Goal: Task Accomplishment & Management: Complete application form

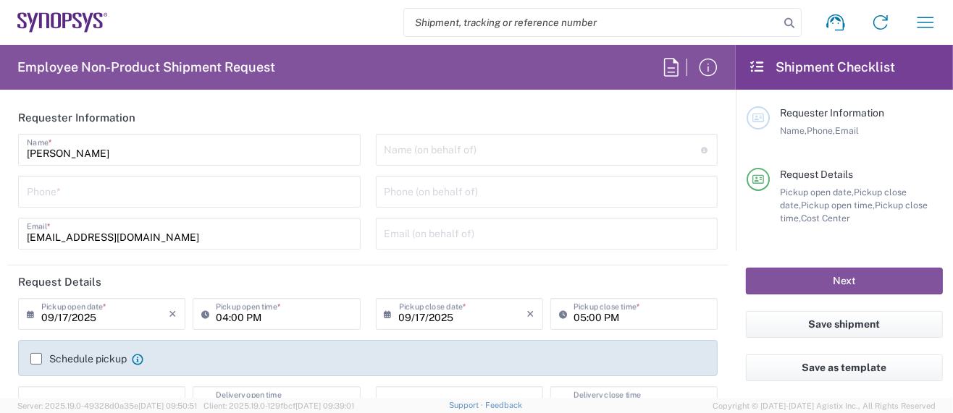
type input "Department"
type input "Delivered at Place"
type input "US01, SG, MSIP2, R&D 510464"
type input "[GEOGRAPHIC_DATA]"
type input "[US_STATE]"
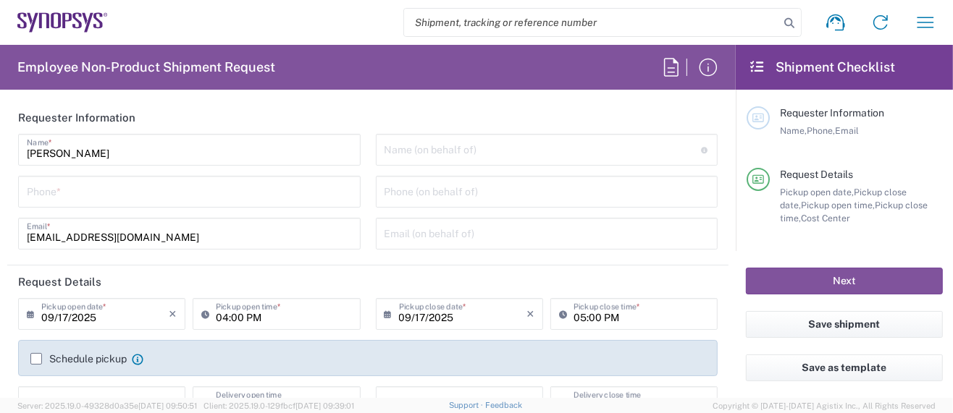
type input "[GEOGRAPHIC_DATA]"
click at [935, 21] on icon "button" at bounding box center [924, 22] width 23 height 23
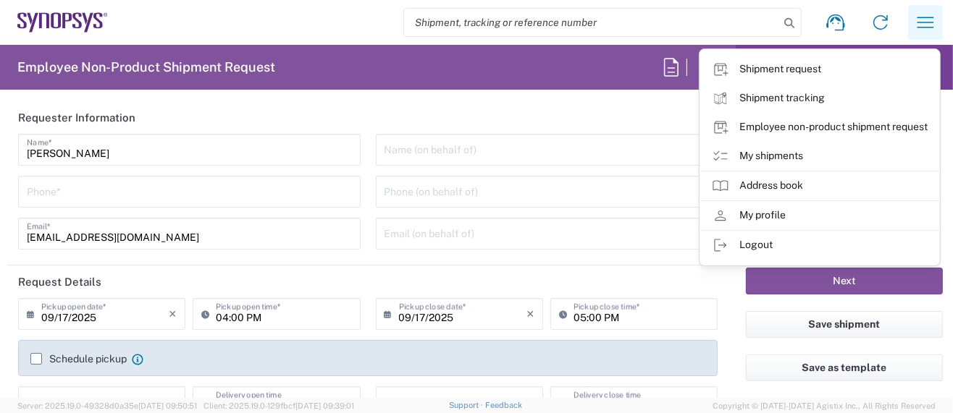
type input "Hillsboro US03"
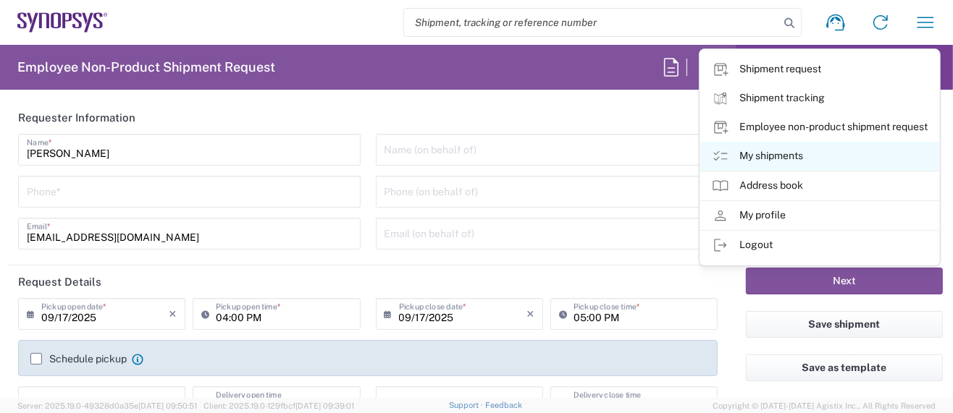
click at [788, 144] on link "My shipments" at bounding box center [819, 156] width 239 height 29
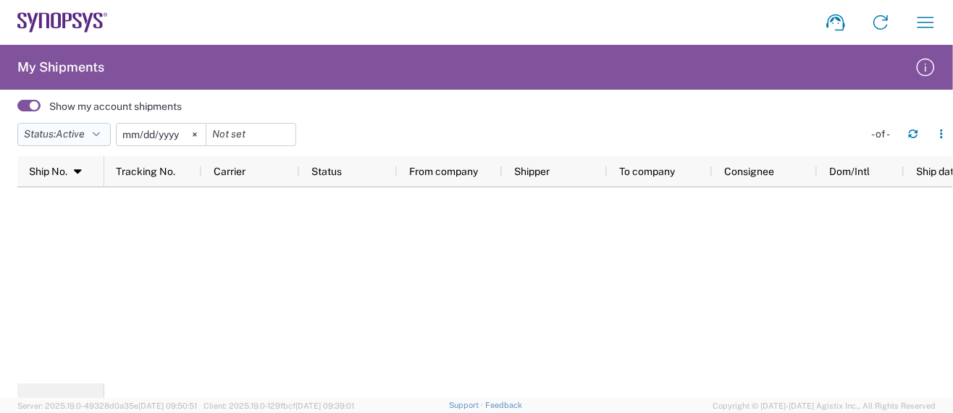
click at [100, 130] on icon "button" at bounding box center [96, 135] width 7 height 10
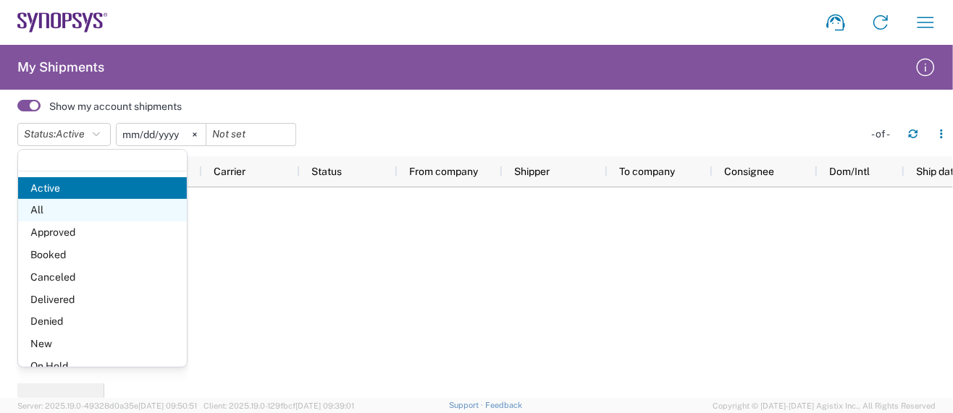
click at [41, 211] on span "All" at bounding box center [102, 210] width 169 height 22
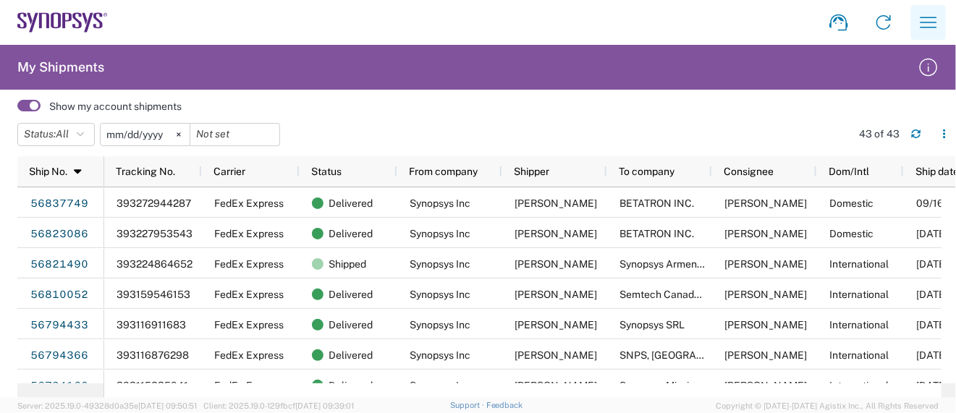
click at [919, 17] on icon "button" at bounding box center [928, 22] width 23 height 23
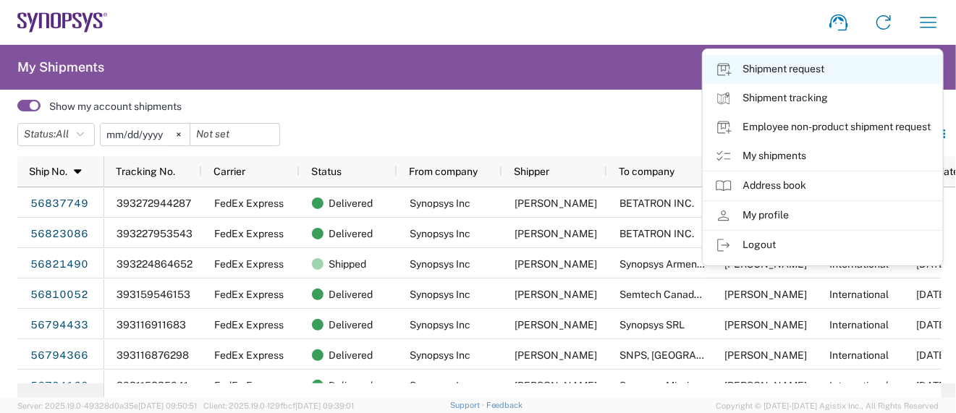
click at [811, 70] on link "Shipment request" at bounding box center [823, 69] width 239 height 29
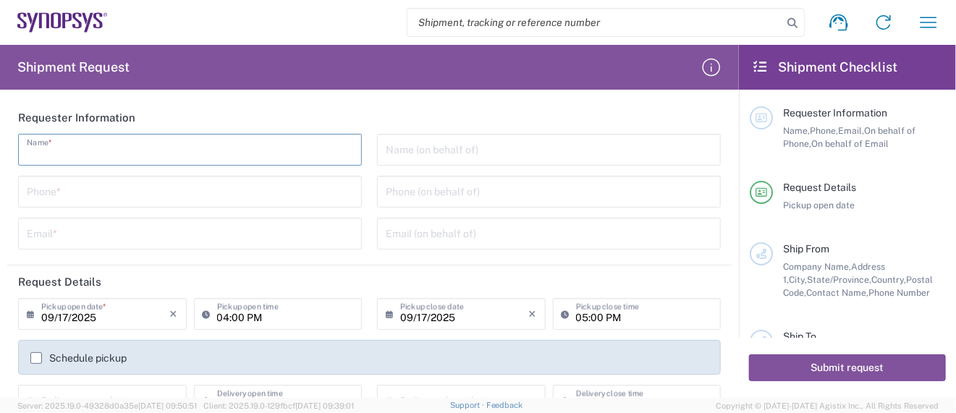
click at [77, 156] on input "text" at bounding box center [190, 148] width 326 height 25
type input "Sarah K Wing"
type input "5039399670"
type input "sarah.wing@synopsys.com"
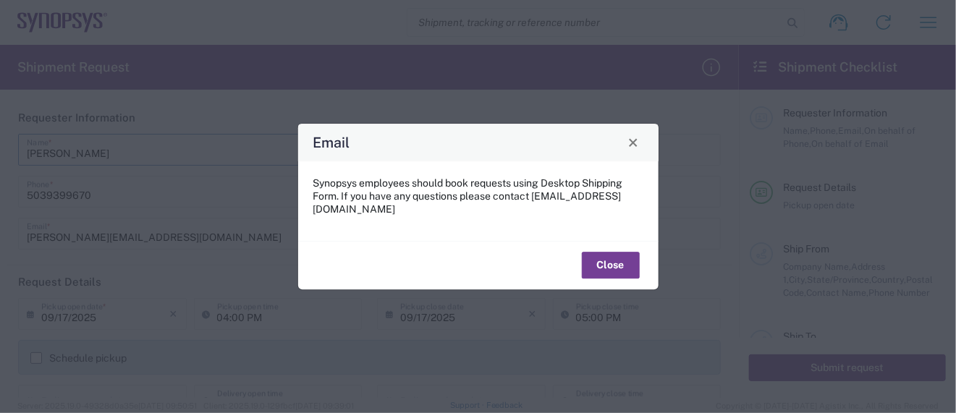
click at [588, 255] on button "Close" at bounding box center [611, 266] width 58 height 27
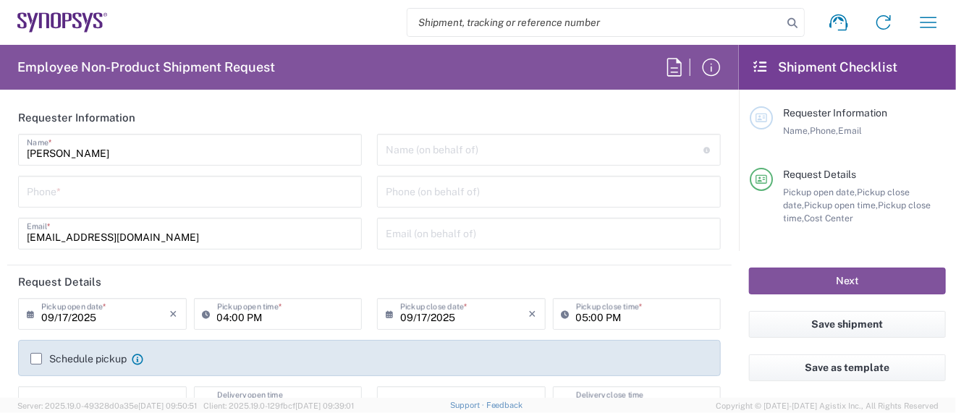
type input "[US_STATE]"
type input "Department"
type input "Delivered at Place"
type input "US01, SG, MSIP2, R&D 510464"
type input "[GEOGRAPHIC_DATA]"
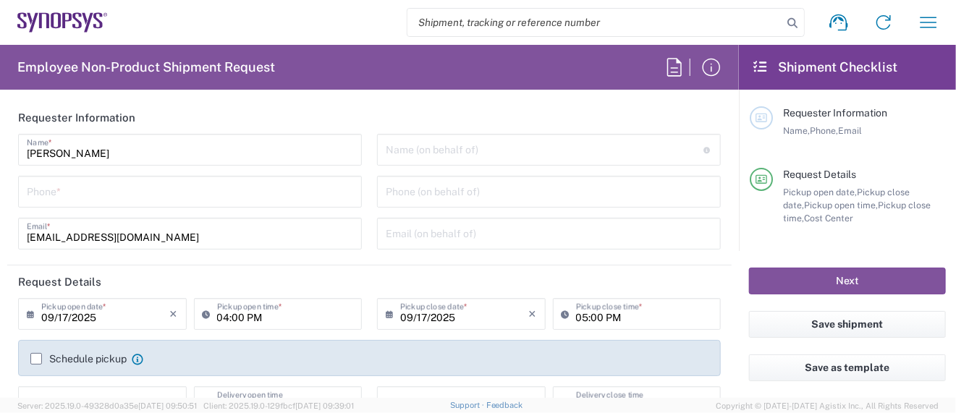
type input "[GEOGRAPHIC_DATA]"
type input "Hillsboro US03"
click at [128, 197] on input "tel" at bounding box center [190, 190] width 326 height 25
type input "5039399670"
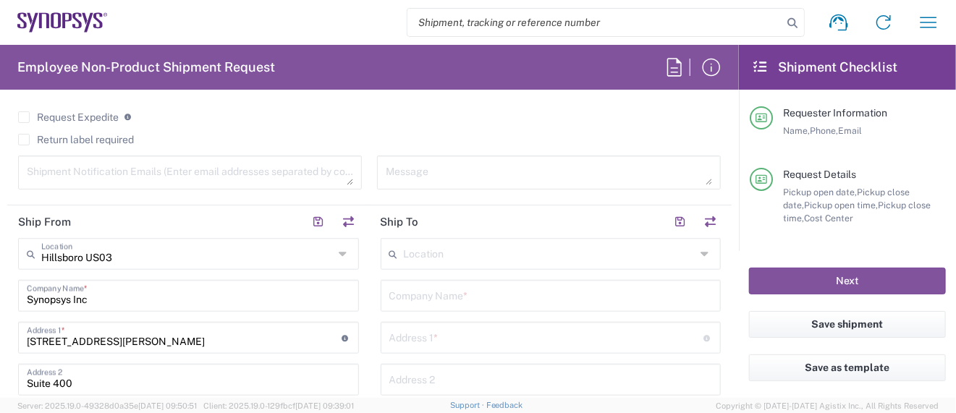
scroll to position [579, 0]
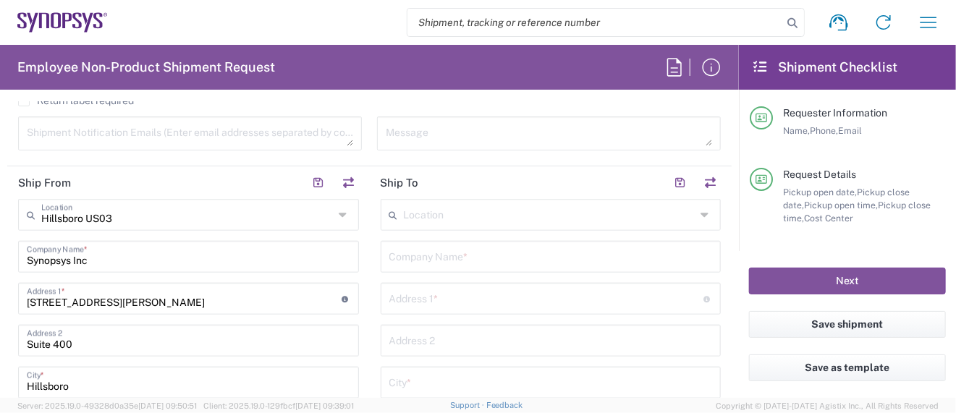
click at [470, 212] on input "text" at bounding box center [550, 213] width 292 height 25
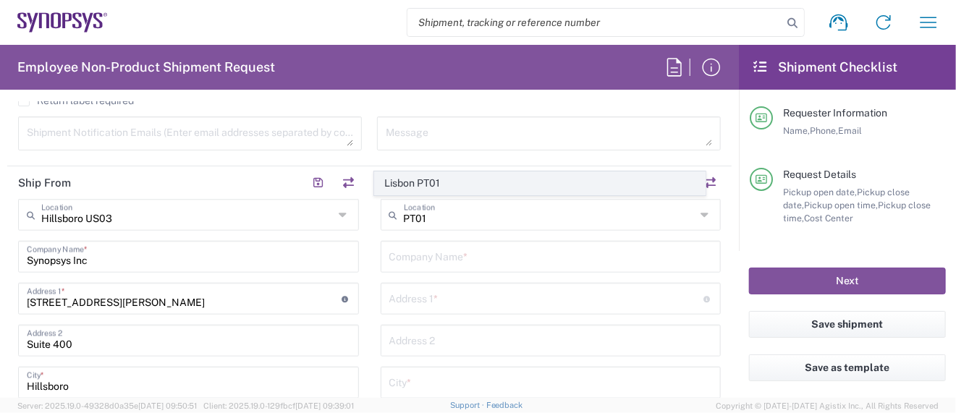
click at [437, 187] on span "Lisbon PT01" at bounding box center [540, 183] width 331 height 22
type input "Lisbon PT01"
type input "SNPS, [GEOGRAPHIC_DATA] Unipessoal, Lda."
type input "[GEOGRAPHIC_DATA]"
type input "Piso 2"
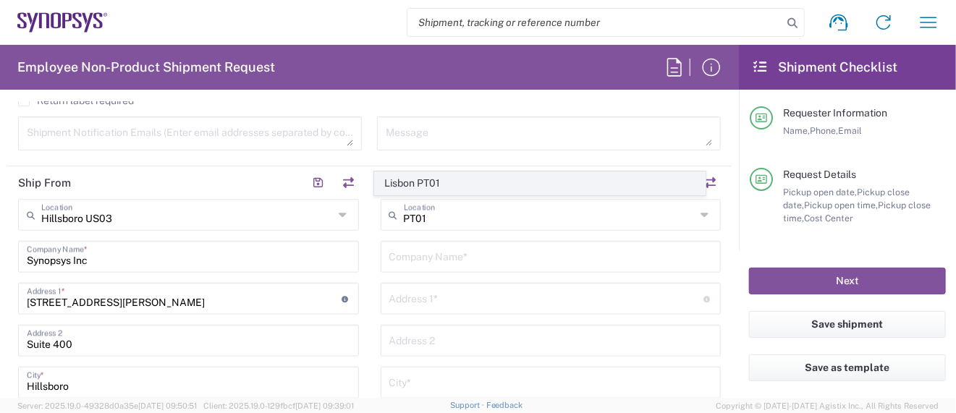
type input "Porto Salvo"
type input "[GEOGRAPHIC_DATA]"
type input "2740-267"
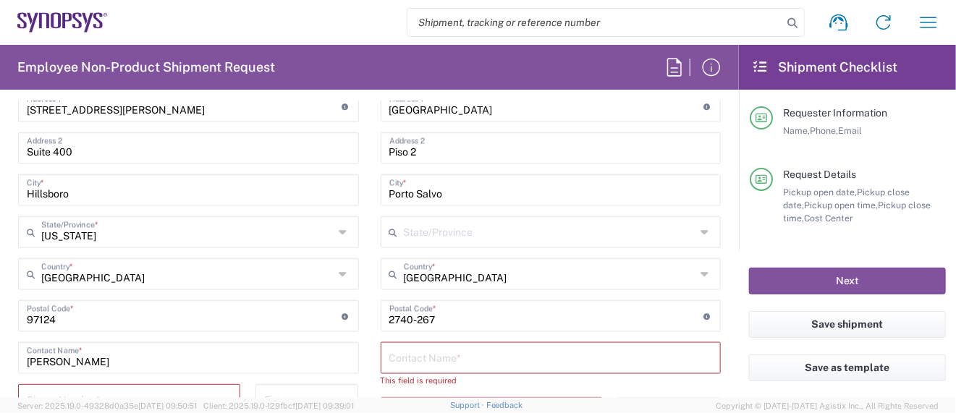
scroll to position [868, 0]
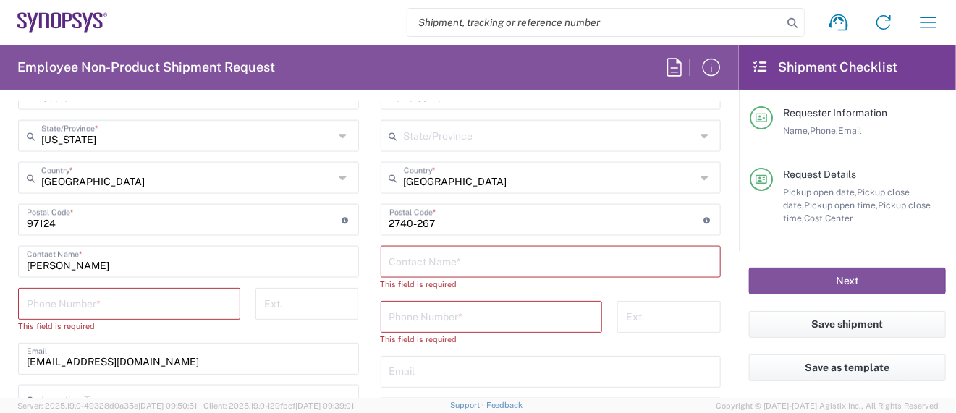
click at [470, 256] on input "text" at bounding box center [551, 260] width 324 height 25
paste input "[PERSON_NAME]"
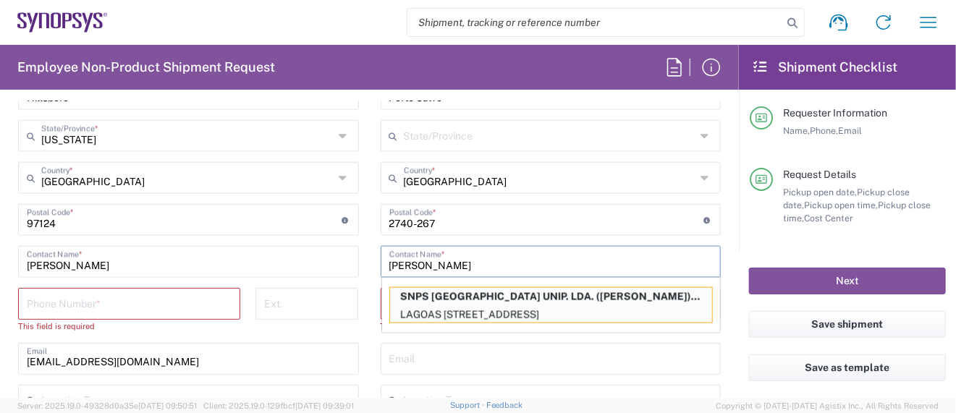
type input "[PERSON_NAME]"
click at [92, 303] on input "tel" at bounding box center [129, 302] width 205 height 25
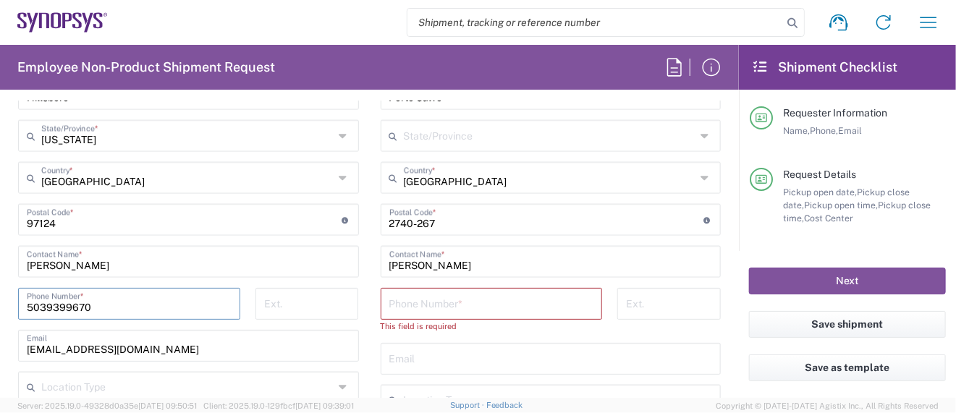
type input "5039399670"
click at [402, 305] on input "tel" at bounding box center [491, 302] width 205 height 25
paste input "[PHONE_NUMBER]"
click at [445, 305] on input "[PHONE_NUMBER]" at bounding box center [491, 302] width 205 height 25
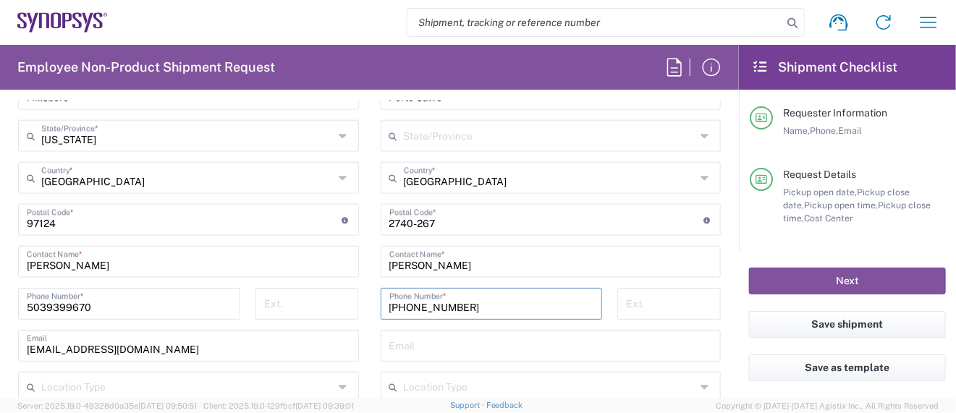
type input "[PHONE_NUMBER]"
click at [485, 342] on input "text" at bounding box center [551, 344] width 324 height 25
paste input "[EMAIL_ADDRESS][DOMAIN_NAME]"
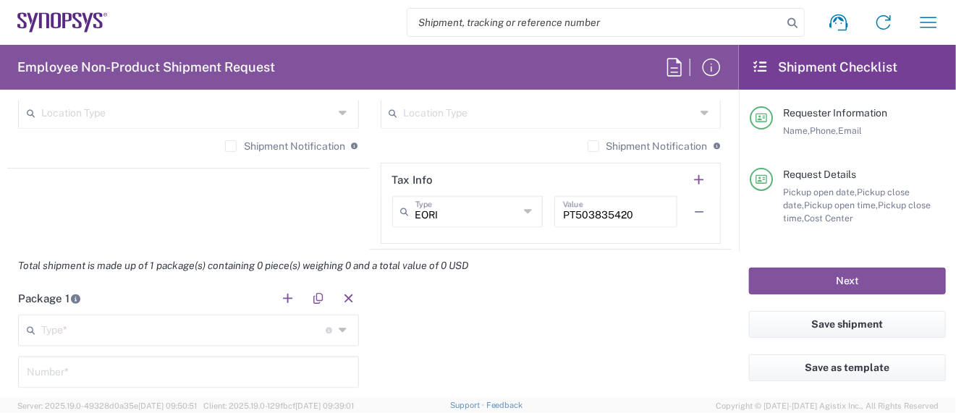
scroll to position [1158, 0]
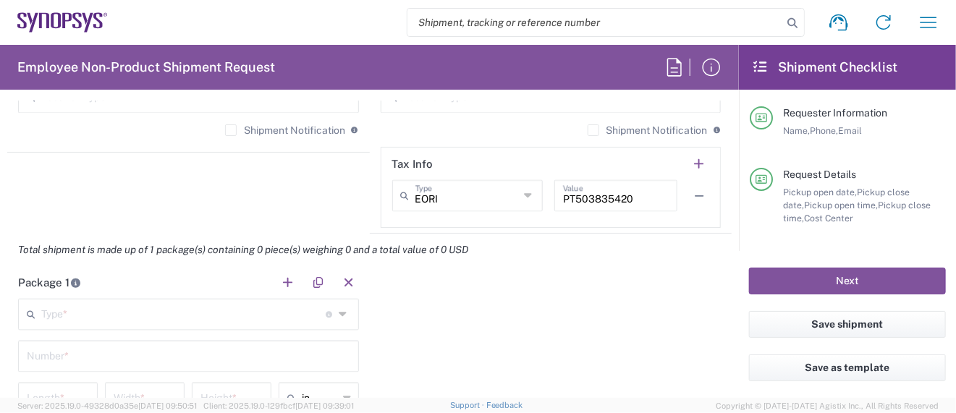
type input "[EMAIL_ADDRESS][DOMAIN_NAME]"
click at [75, 314] on input "text" at bounding box center [183, 313] width 284 height 25
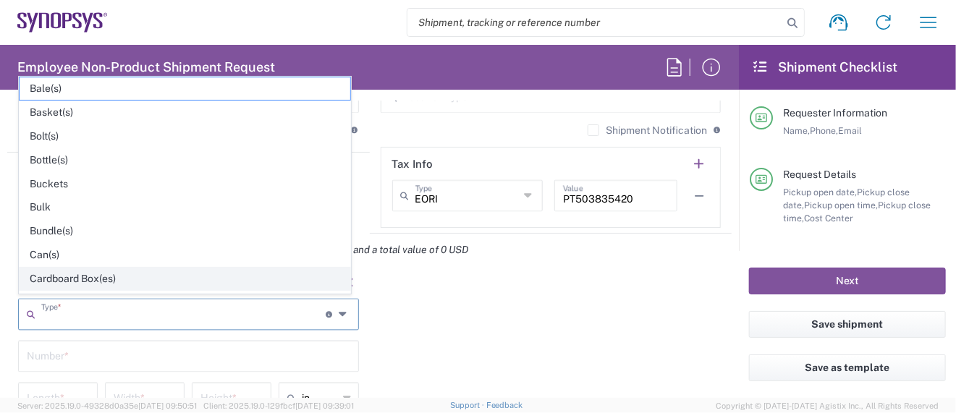
click at [77, 274] on span "Cardboard Box(es)" at bounding box center [185, 279] width 331 height 22
type input "Cardboard Box(es)"
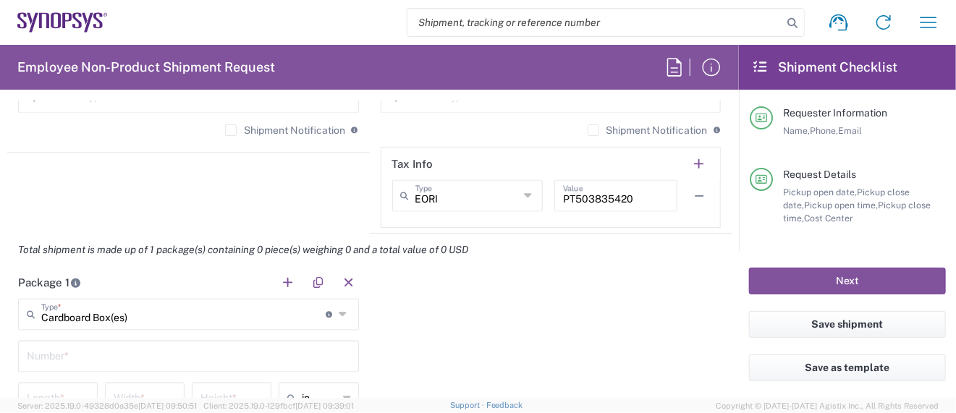
click at [70, 349] on input "text" at bounding box center [189, 355] width 324 height 25
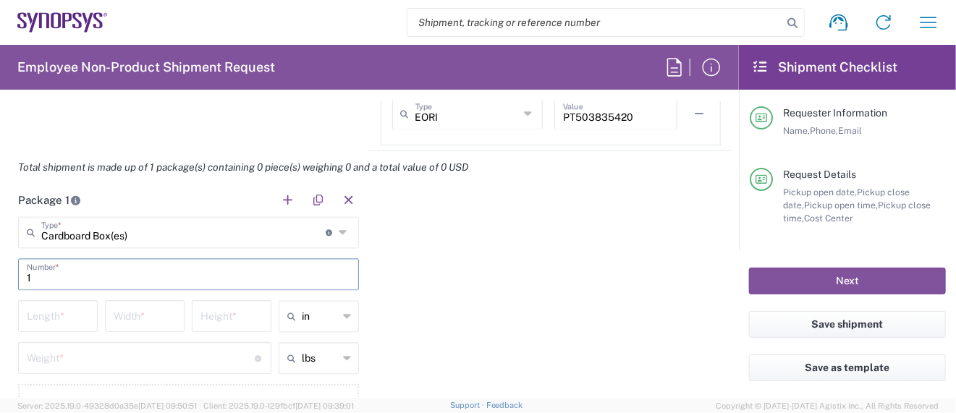
scroll to position [1254, 0]
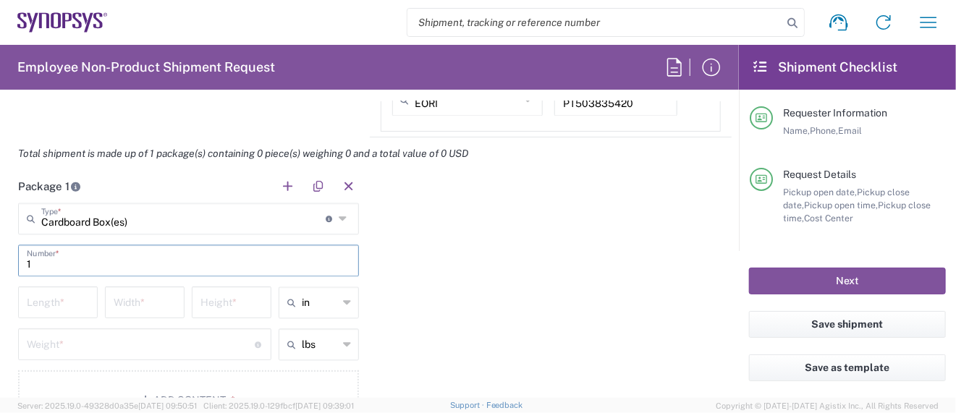
type input "1"
click at [75, 300] on input "number" at bounding box center [58, 301] width 62 height 25
type input "17"
type input "11.5"
type input "11"
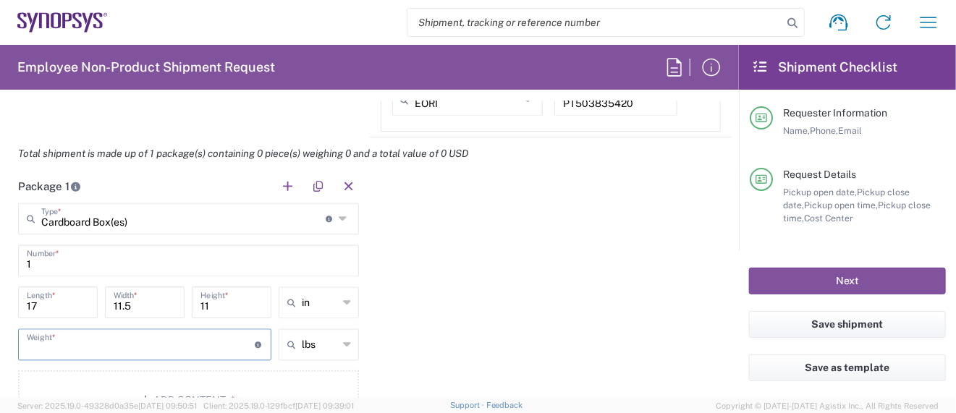
click at [95, 339] on input "number" at bounding box center [141, 343] width 228 height 25
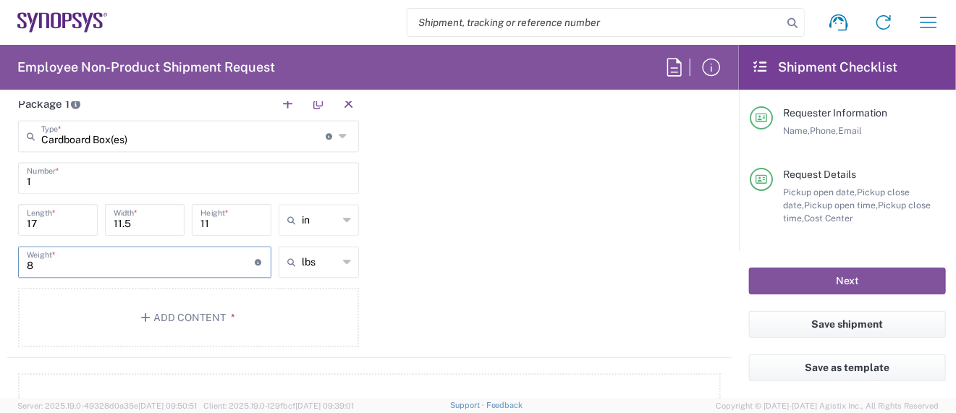
scroll to position [1351, 0]
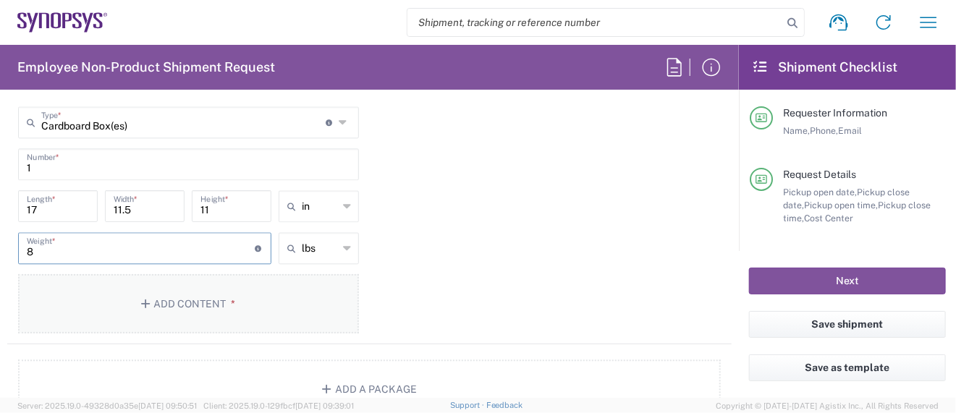
type input "8"
click at [165, 295] on button "Add Content *" at bounding box center [188, 303] width 341 height 59
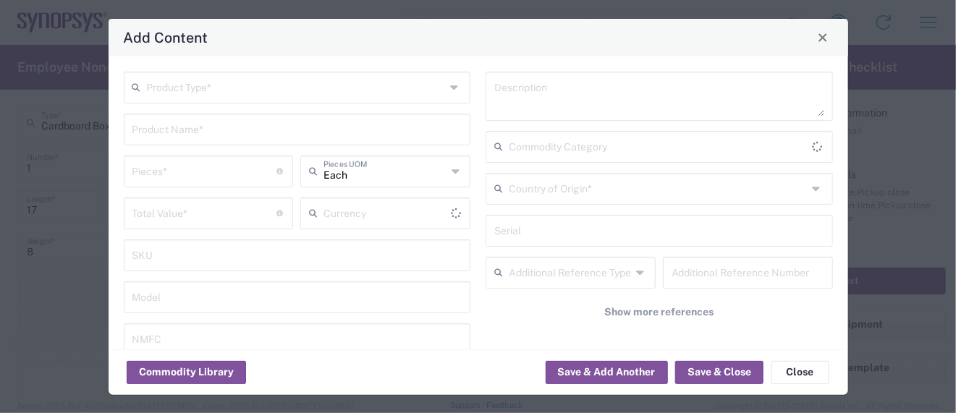
type input "US Dollar"
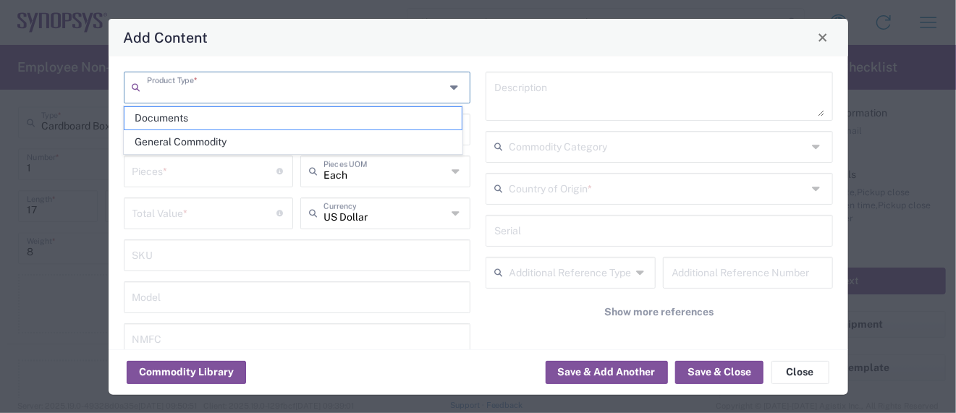
click at [194, 90] on input "text" at bounding box center [296, 86] width 299 height 25
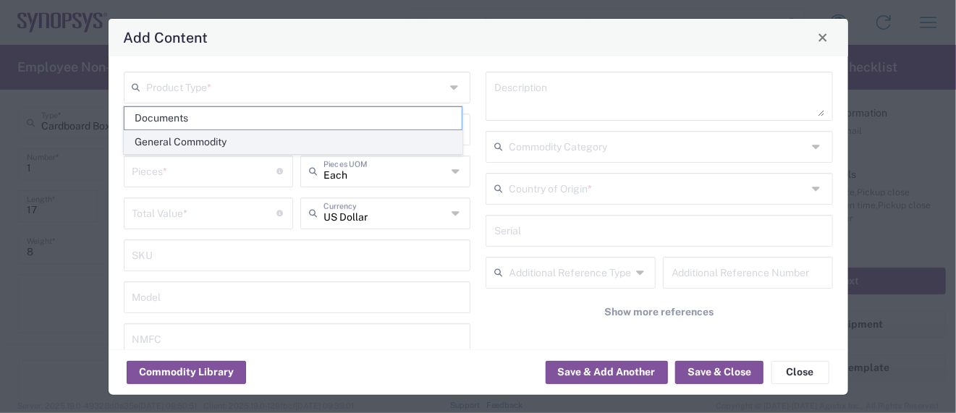
click at [198, 136] on span "General Commodity" at bounding box center [292, 142] width 337 height 22
type input "General Commodity"
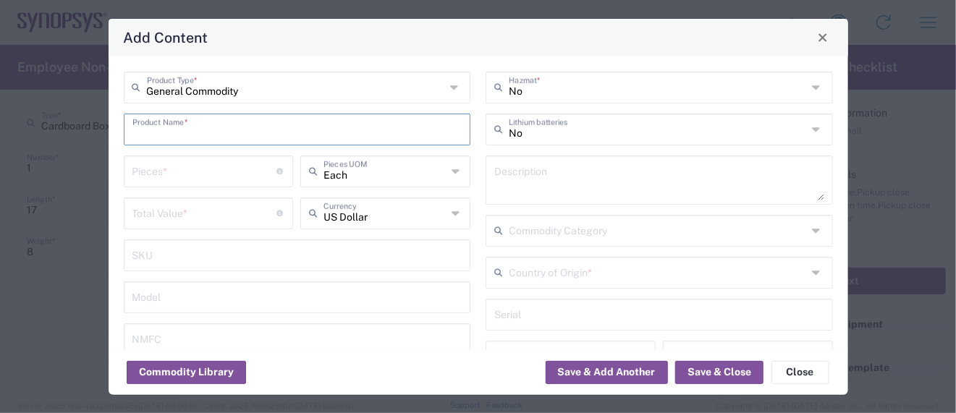
click at [195, 123] on input "text" at bounding box center [297, 128] width 330 height 25
drag, startPoint x: 210, startPoint y: 132, endPoint x: 229, endPoint y: 132, distance: 18.8
click at [229, 132] on input "PCIe6_x8 Rev B Test Board" at bounding box center [297, 128] width 330 height 25
drag, startPoint x: 266, startPoint y: 135, endPoint x: 22, endPoint y: 118, distance: 243.8
click at [22, 118] on div "Add Content General Commodity Product Type * PCIe6_x8 Rev B Board Product Name …" at bounding box center [478, 206] width 956 height 413
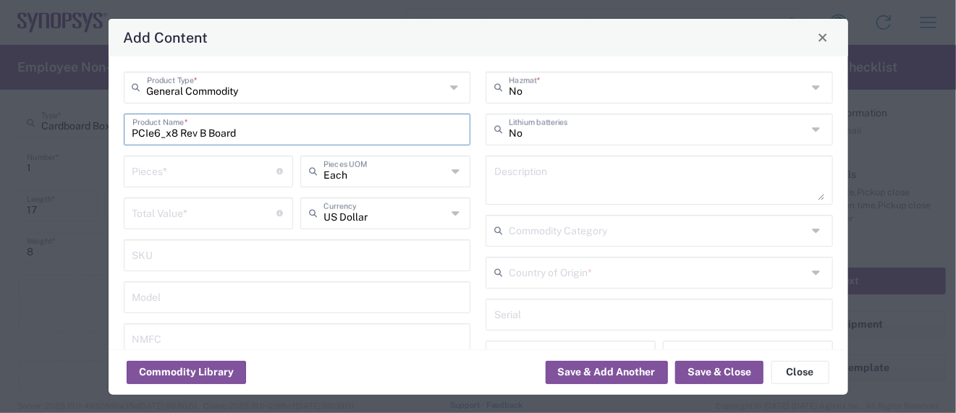
type input "PCIe6_x8 Rev B Board"
click at [532, 162] on textarea at bounding box center [659, 180] width 330 height 41
paste textarea "PCIe6_x8 Rev B Board"
click at [653, 183] on textarea "PCIe6_x8 Rev B Board -" at bounding box center [659, 180] width 330 height 41
paste textarea "Provides power and input/output paths for microelectronic parts/Circuit board t…"
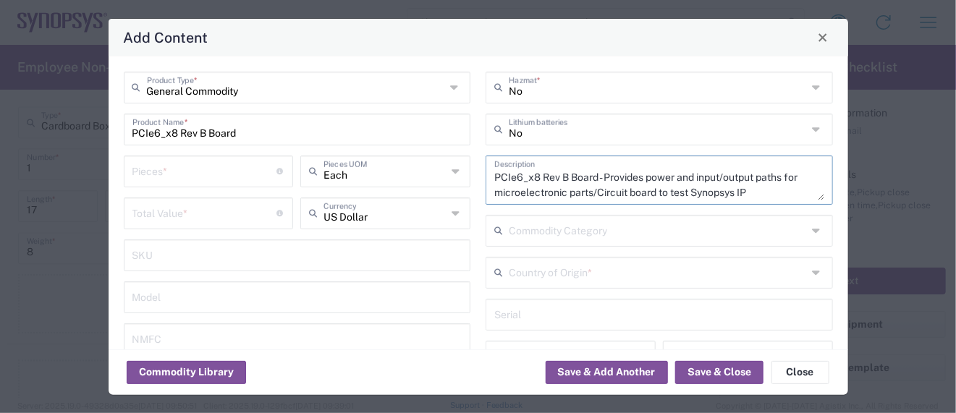
type textarea "PCIe6_x8 Rev B Board - Provides power and input/output paths for microelectroni…"
click at [192, 211] on input "number" at bounding box center [204, 212] width 145 height 25
paste input "6828"
type input "6828"
click at [157, 174] on input "number" at bounding box center [204, 170] width 145 height 25
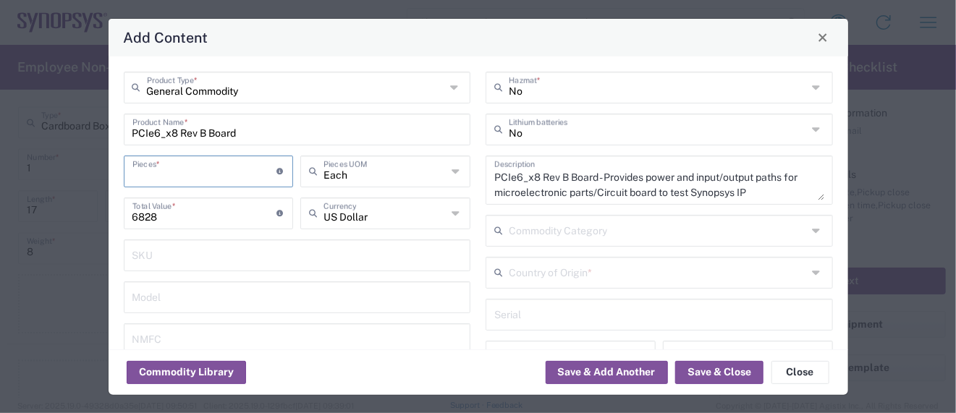
type input "1"
type input "3"
type input "20484"
type input "3"
click at [536, 277] on input "text" at bounding box center [658, 271] width 299 height 25
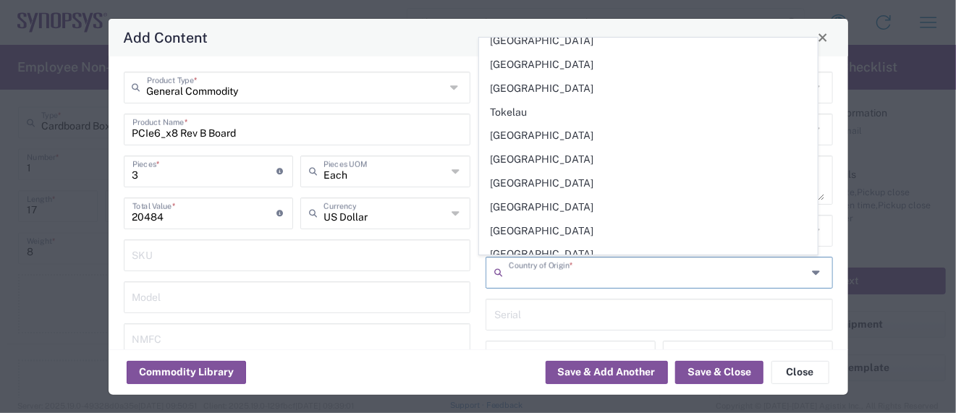
scroll to position [5327, 0]
click at [544, 337] on span "[GEOGRAPHIC_DATA]" at bounding box center [648, 348] width 337 height 22
type input "[GEOGRAPHIC_DATA]"
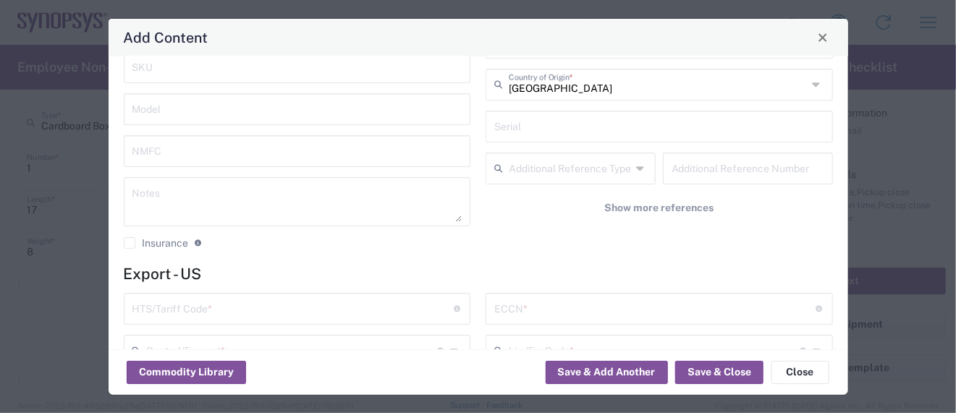
scroll to position [193, 0]
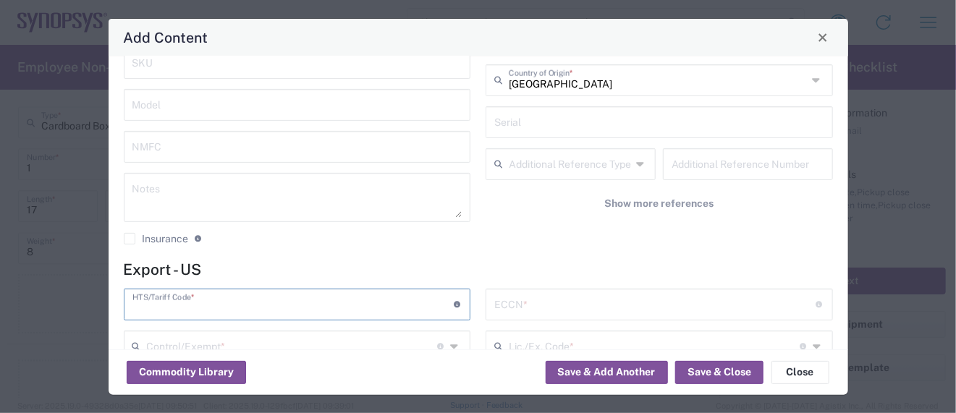
click at [160, 299] on input "text" at bounding box center [292, 303] width 321 height 25
paste input "8534.00.0020"
type input "8534.00.0020"
click at [513, 307] on input "text" at bounding box center [654, 303] width 321 height 25
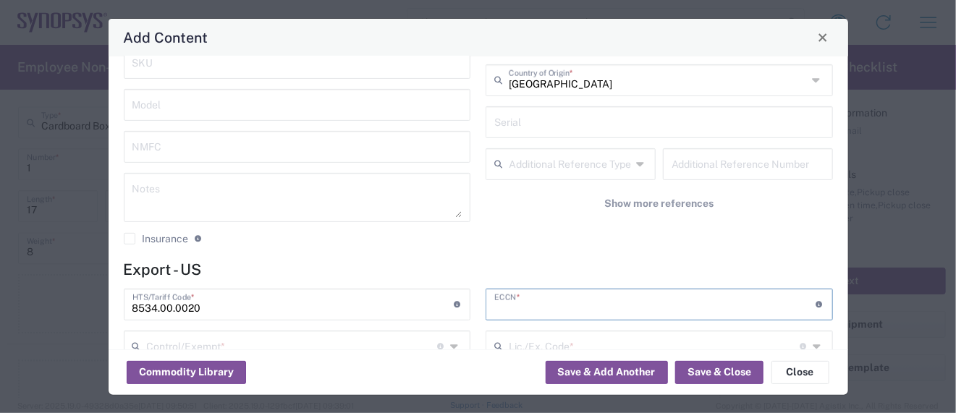
paste input "3A991/NLR"
type input "3A991/NLR"
click at [232, 333] on input "text" at bounding box center [292, 345] width 291 height 25
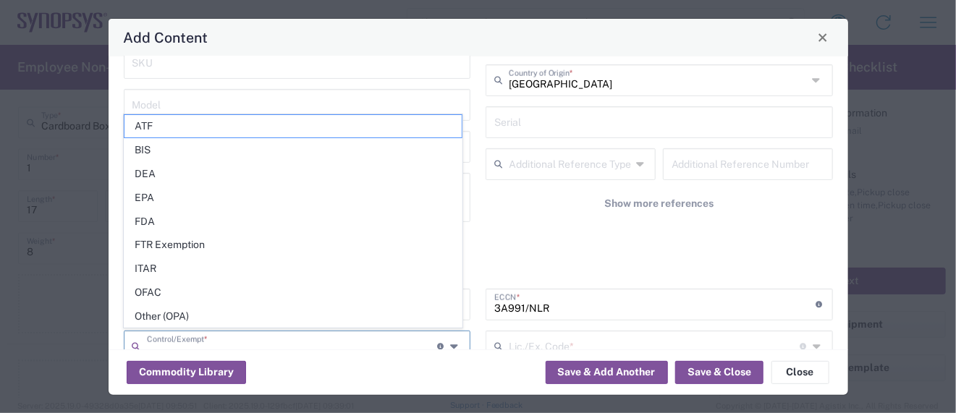
click at [179, 316] on span "Other (OPA)" at bounding box center [292, 316] width 337 height 22
type input "Other (OPA)"
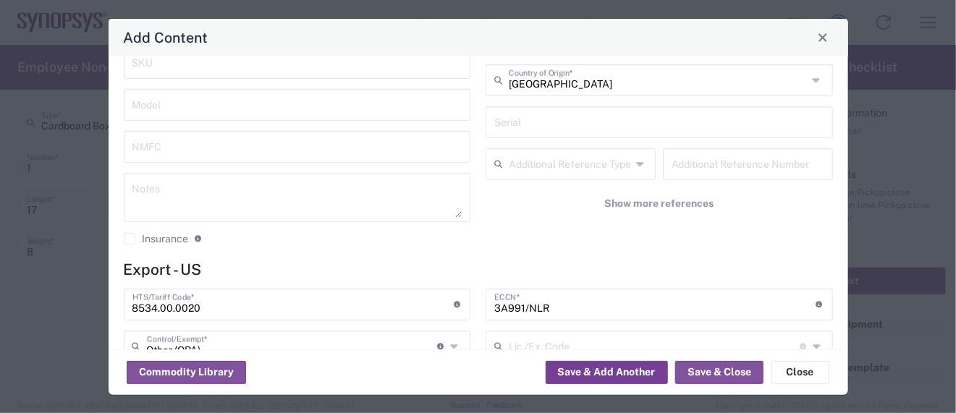
click at [649, 372] on button "Save & Add Another" at bounding box center [607, 372] width 122 height 23
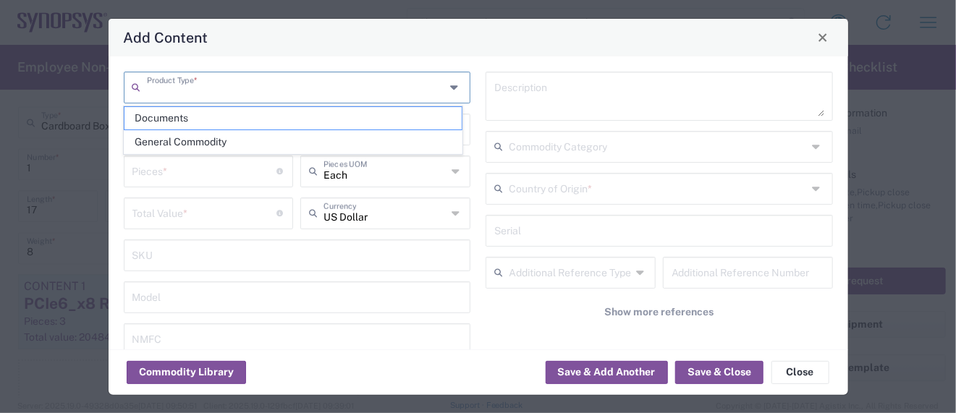
click at [159, 87] on input "text" at bounding box center [296, 86] width 299 height 25
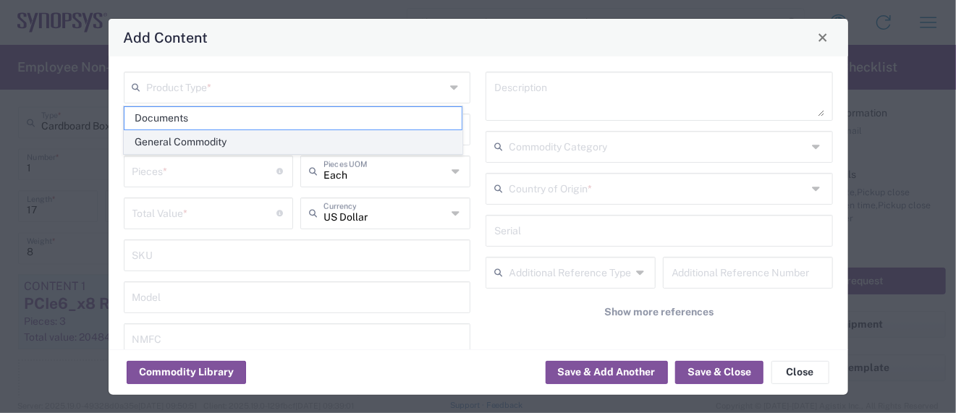
click at [175, 145] on span "General Commodity" at bounding box center [292, 142] width 337 height 22
type input "General Commodity"
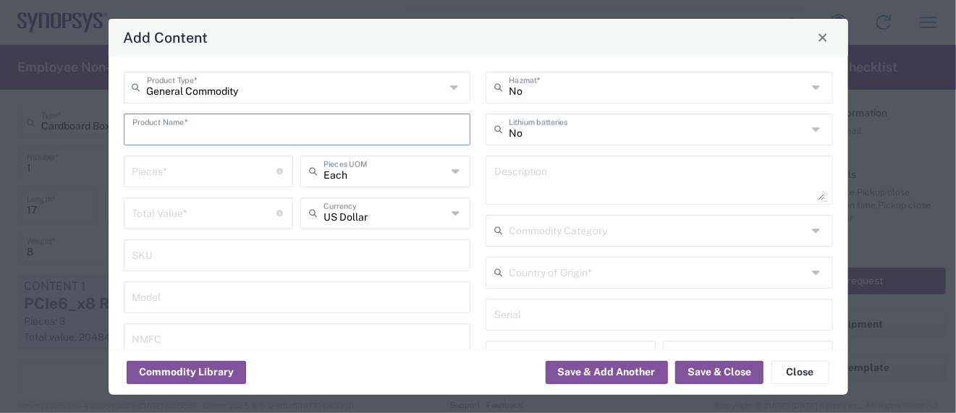
click at [169, 132] on input "text" at bounding box center [297, 128] width 330 height 25
type input "Bullseye to 1.85mm Cable, Jack"
click at [159, 177] on input "number" at bounding box center [204, 170] width 145 height 25
type input "1"
click at [140, 214] on input "number" at bounding box center [204, 212] width 145 height 25
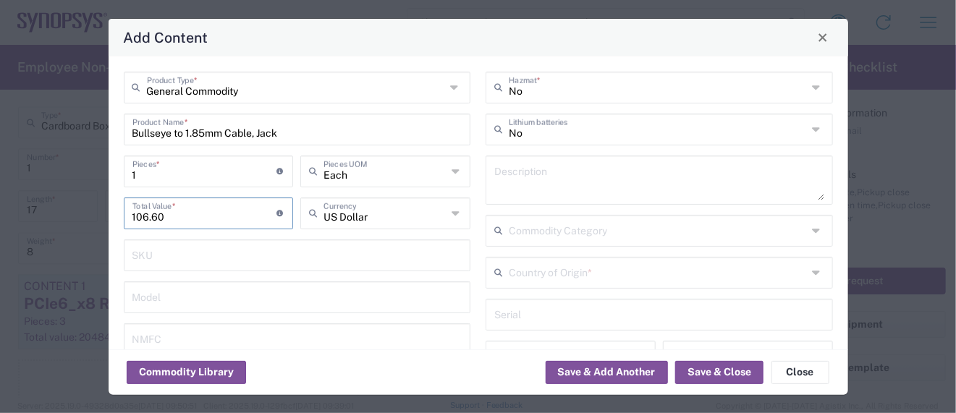
type input "106.60"
drag, startPoint x: 147, startPoint y: 170, endPoint x: 96, endPoint y: 170, distance: 51.4
click at [97, 170] on div "Add Content General Commodity Product Type * Bullseye to 1.85mm Cable, Jack Pro…" at bounding box center [478, 206] width 956 height 413
type input "6"
type input "639.6"
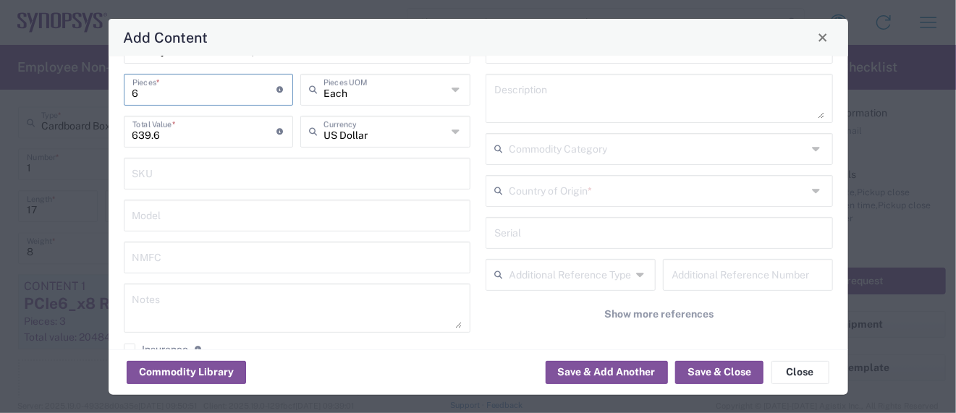
scroll to position [96, 0]
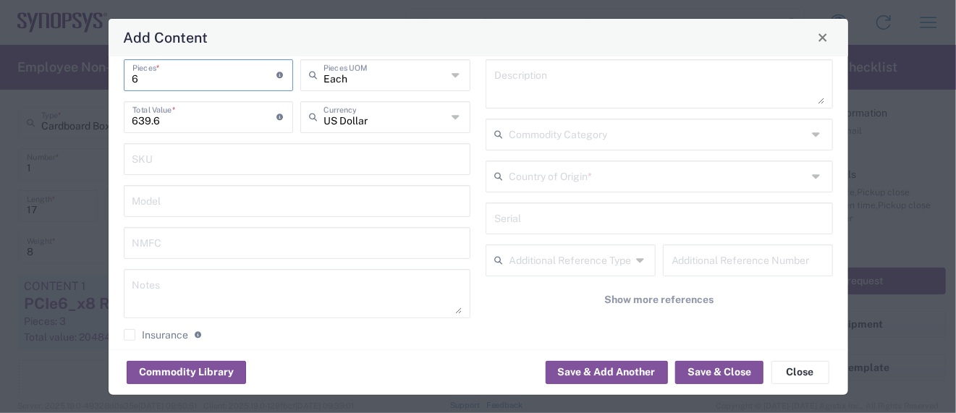
type input "6"
click at [558, 180] on input "text" at bounding box center [658, 175] width 299 height 25
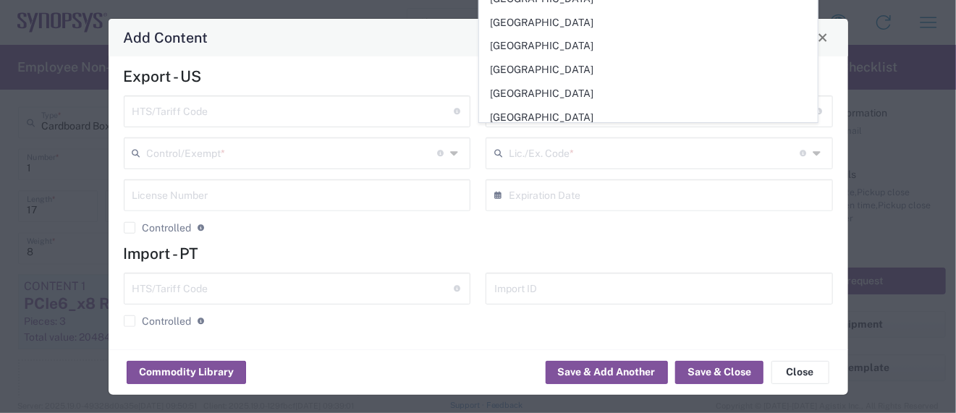
scroll to position [5327, 0]
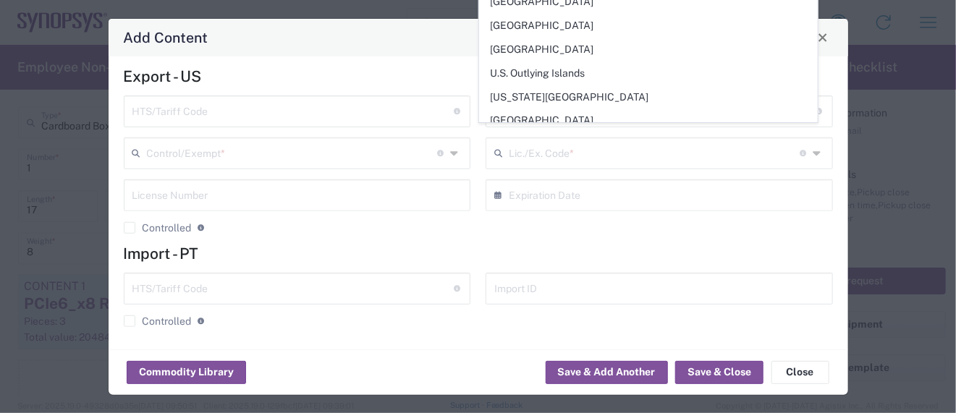
click at [537, 205] on span "[GEOGRAPHIC_DATA]" at bounding box center [648, 216] width 337 height 22
type input "[GEOGRAPHIC_DATA]"
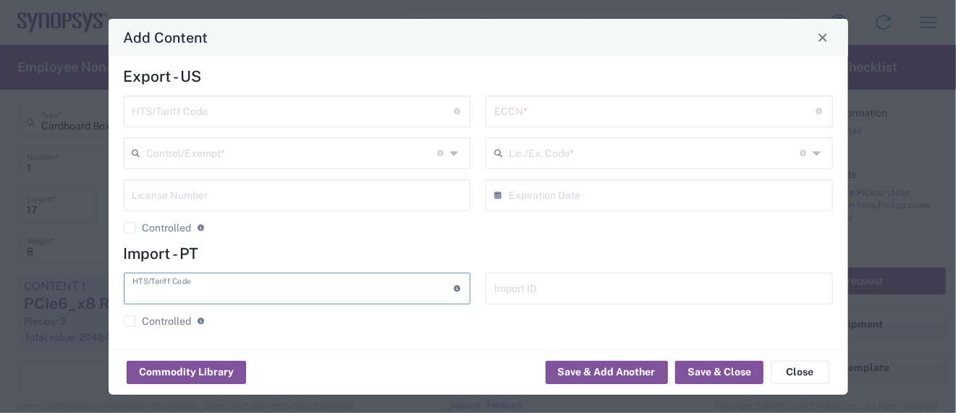
click at [197, 287] on input "text" at bounding box center [292, 287] width 321 height 25
paste input "8544.20.0000"
type input "8544.20.0000"
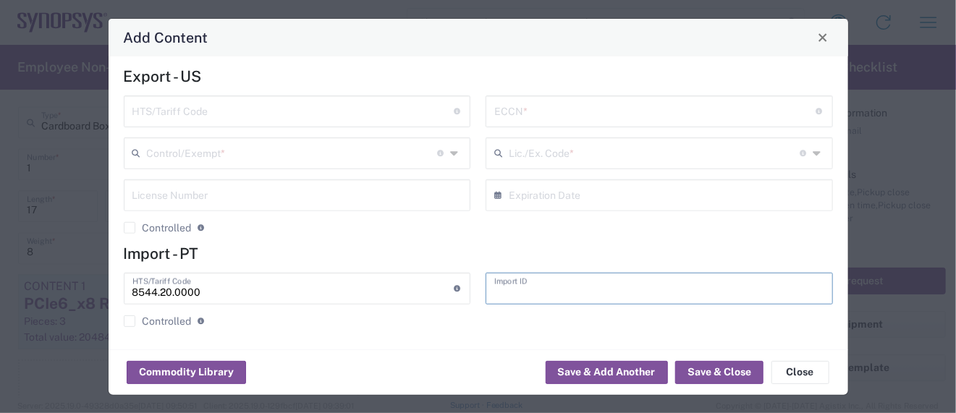
click at [526, 286] on input "text" at bounding box center [659, 287] width 330 height 25
paste input "EAR99/NLR"
type input "EAR99/NLR"
click at [279, 322] on agx-checkbox-control "Controlled Governmental control of exports for statistical, strategic and suppl…" at bounding box center [297, 321] width 347 height 13
click at [226, 337] on div "General Commodity Product Type * Bullseye to 1.85mm Cable, Jack Product Name * …" at bounding box center [479, 202] width 740 height 293
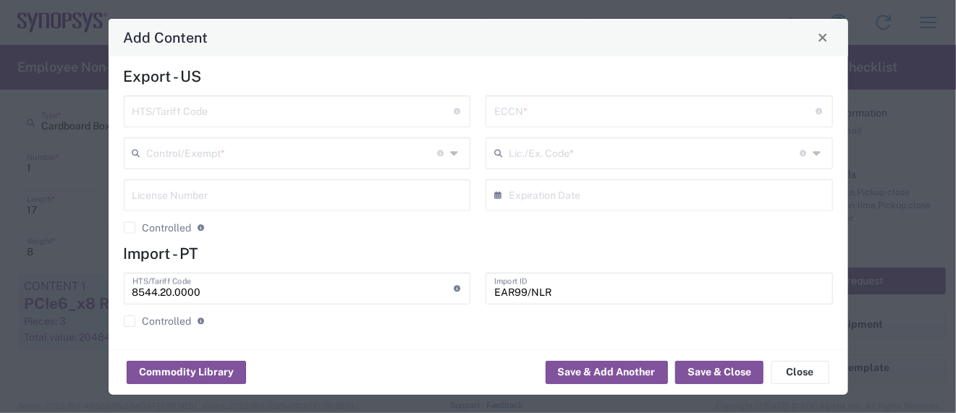
scroll to position [387, 0]
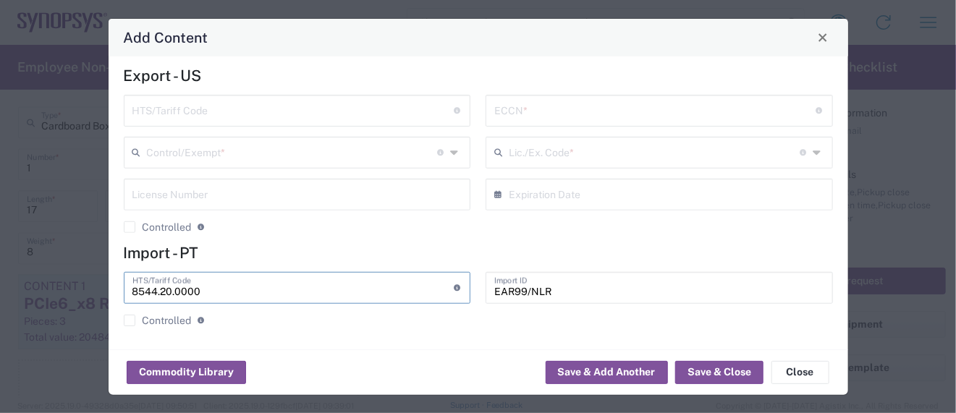
drag, startPoint x: 209, startPoint y: 284, endPoint x: 77, endPoint y: 277, distance: 131.9
click at [77, 277] on div "Add Content General Commodity Product Type * Bullseye to 1.85mm Cable, Jack Pro…" at bounding box center [478, 206] width 956 height 413
click at [170, 110] on input "text" at bounding box center [292, 109] width 321 height 25
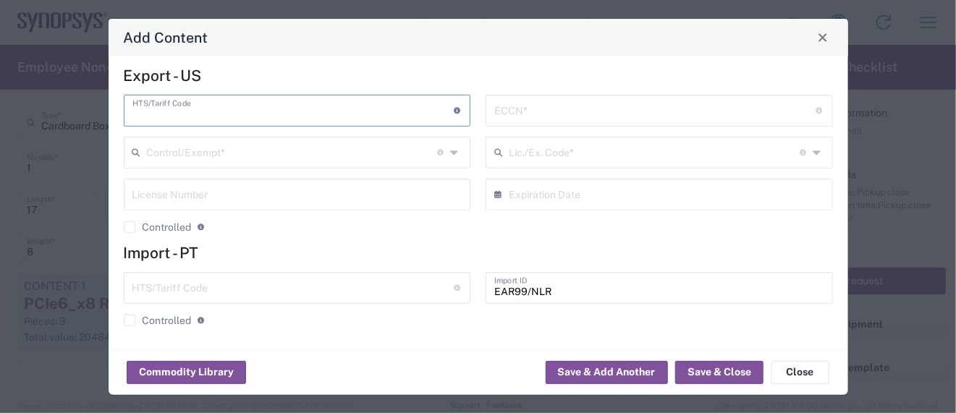
paste input "8544.20.0000"
type input "8544.20.0000"
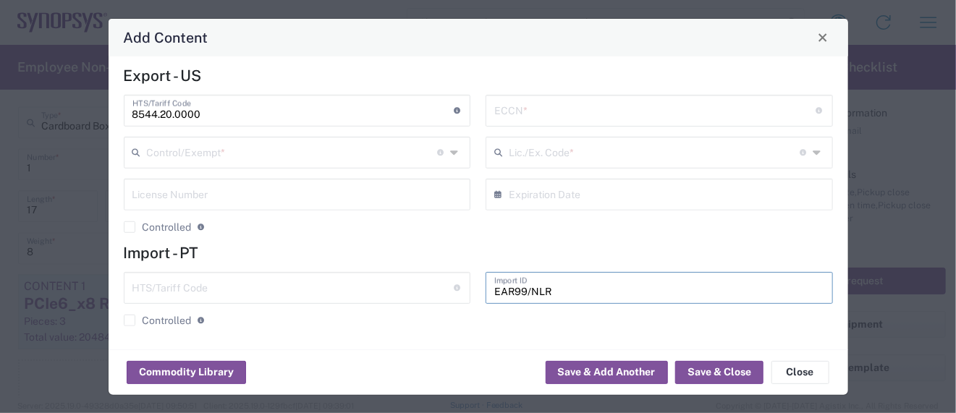
drag, startPoint x: 559, startPoint y: 294, endPoint x: 440, endPoint y: 293, distance: 118.7
click at [436, 293] on div "HTS/Tariff Code Obtain HTS from vendor if product is purchased. 10-digit U.S. i…" at bounding box center [478, 304] width 725 height 65
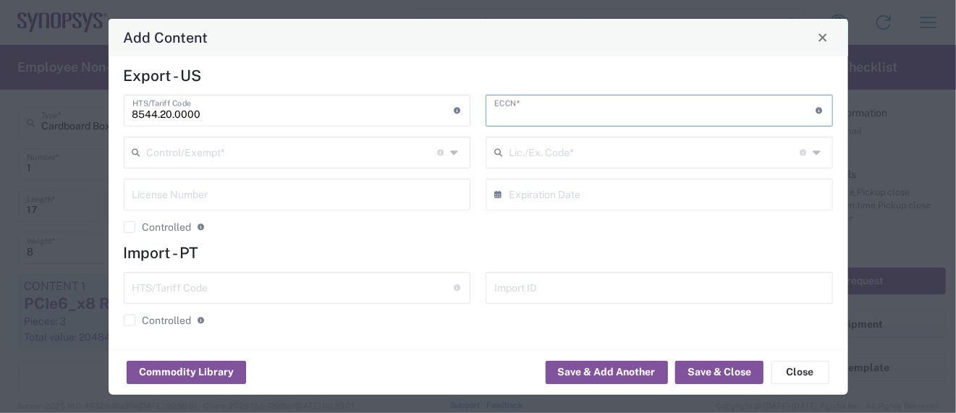
click at [525, 114] on input "text" at bounding box center [654, 109] width 321 height 25
paste input "EAR99/NLR"
type input "EAR99/NLR"
click at [195, 158] on input "text" at bounding box center [292, 151] width 291 height 25
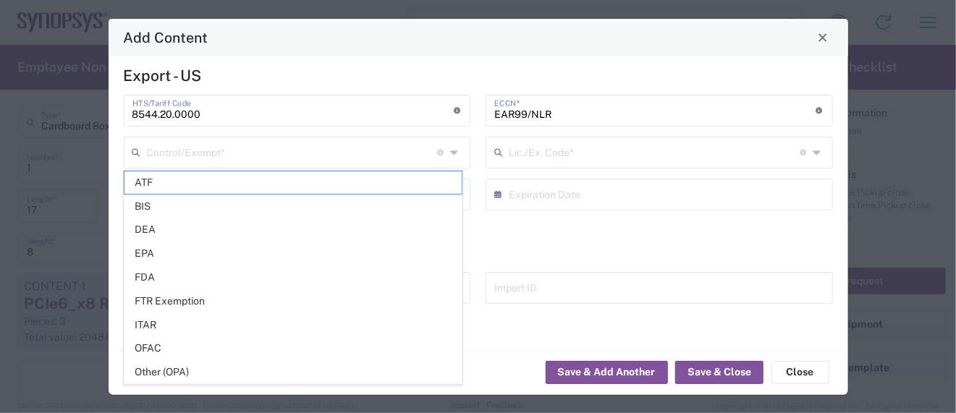
drag, startPoint x: 173, startPoint y: 363, endPoint x: 225, endPoint y: 350, distance: 53.5
click at [173, 363] on span "Other (OPA)" at bounding box center [292, 372] width 337 height 22
type input "Other (OPA)"
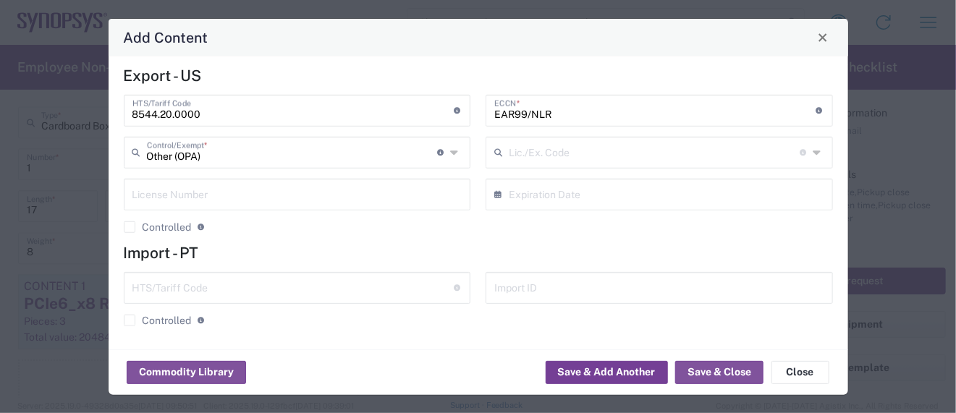
click at [574, 372] on button "Save & Add Another" at bounding box center [607, 372] width 122 height 23
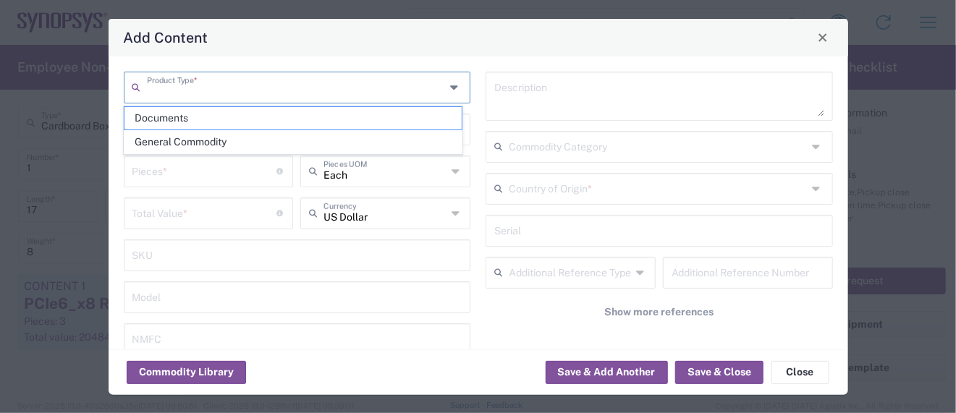
click at [173, 86] on input "text" at bounding box center [296, 86] width 299 height 25
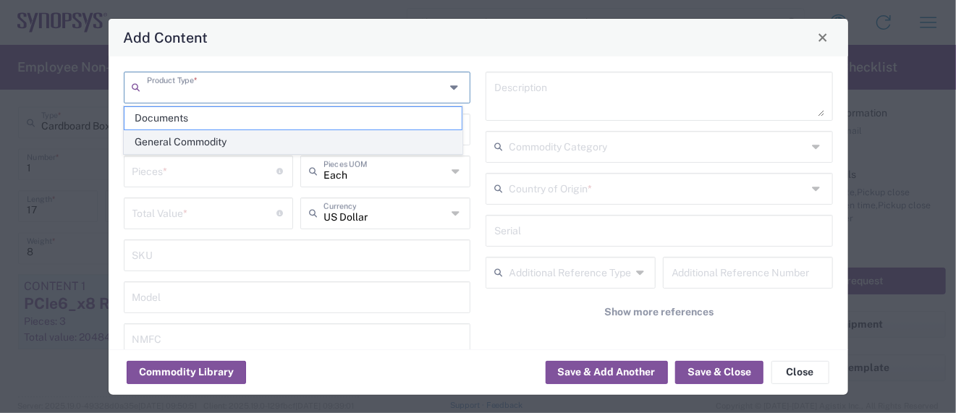
click at [180, 140] on span "General Commodity" at bounding box center [292, 142] width 337 height 22
type input "General Commodity"
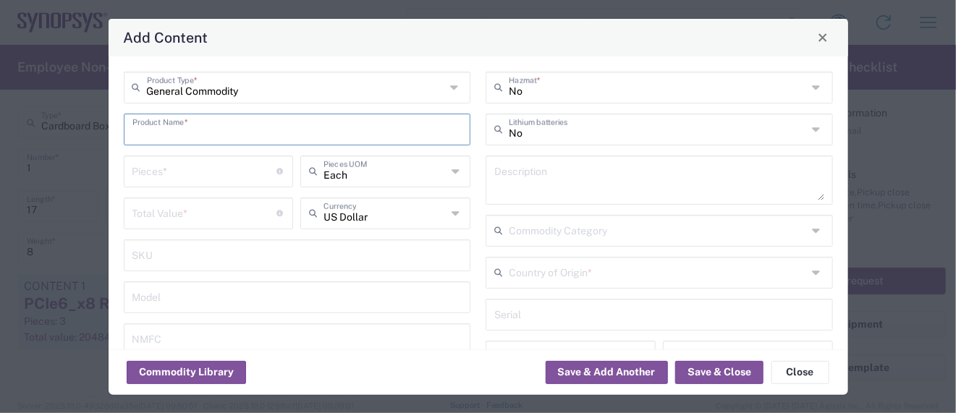
click at [176, 129] on input "text" at bounding box center [297, 128] width 330 height 25
drag, startPoint x: 296, startPoint y: 138, endPoint x: 0, endPoint y: 133, distance: 296.1
click at [0, 133] on html "Shipment request Shipment tracking Employee non-product shipment request My shi…" at bounding box center [478, 206] width 956 height 413
type input "Bullseye to 1.85mm Cable, Plug"
click at [518, 164] on textarea at bounding box center [659, 180] width 330 height 41
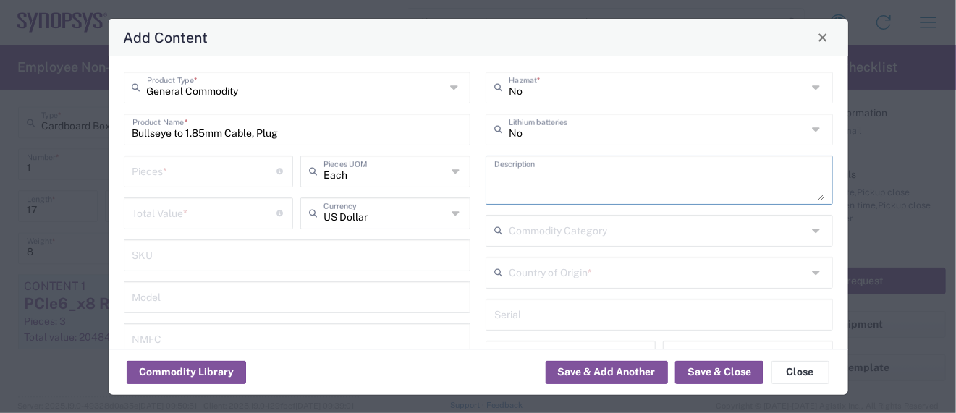
paste textarea "Bullseye to 1.85mm Cable, Plug"
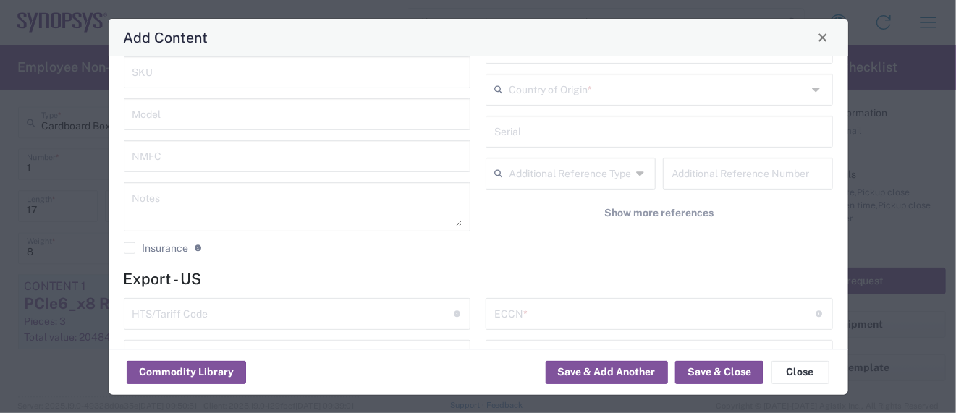
scroll to position [193, 0]
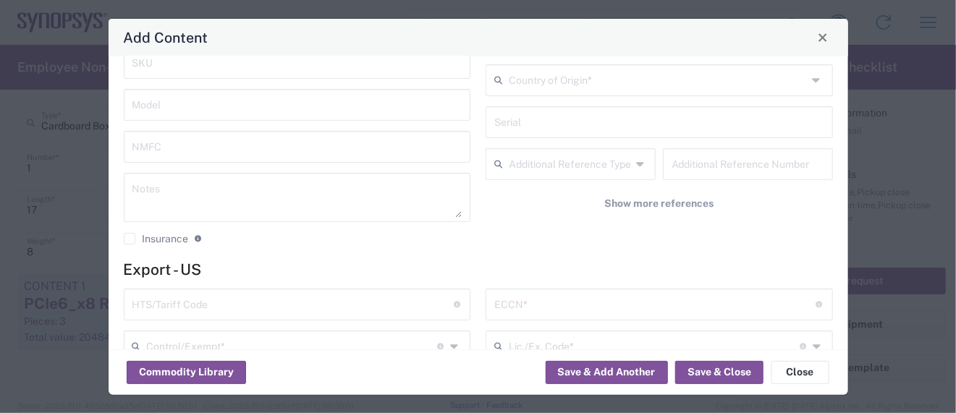
type textarea "Bullseye to 1.85mm Cable, Plug -"
click at [499, 299] on input "text" at bounding box center [654, 303] width 321 height 25
paste input "Bullseye to 1.85mm Cable, Plug"
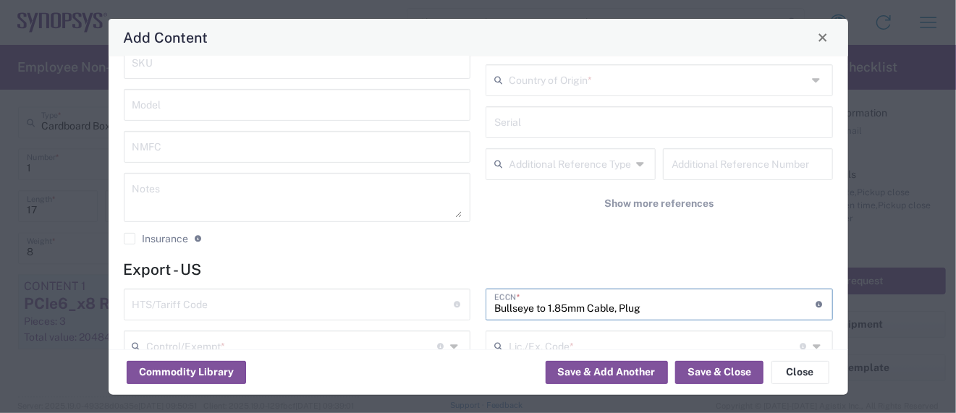
type input "Bullseye to 1.85mm Cable, Plug"
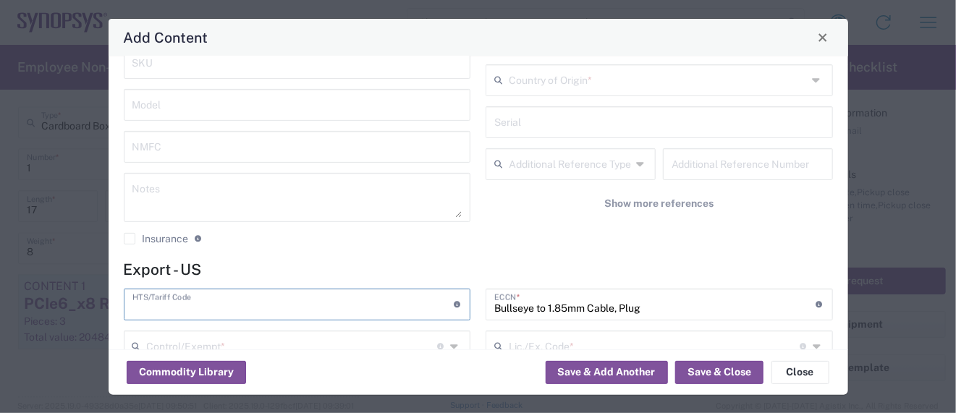
click at [174, 299] on input "text" at bounding box center [292, 303] width 321 height 25
paste input "8544.20.0000"
type input "8544.20.0000"
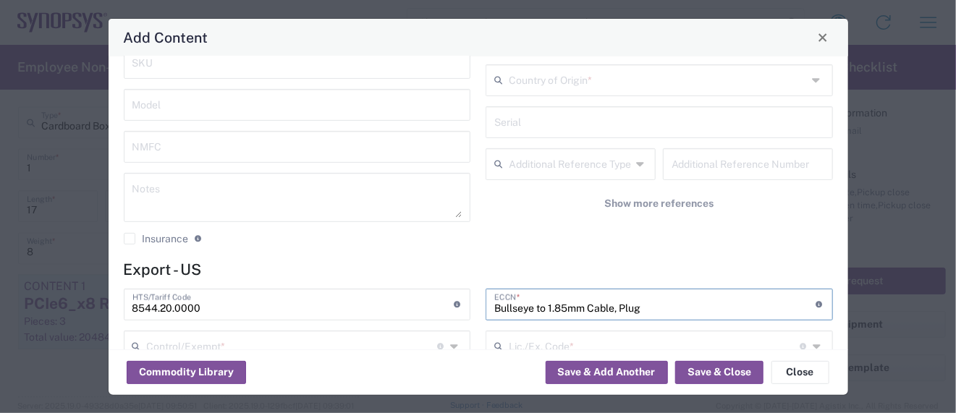
drag, startPoint x: 649, startPoint y: 305, endPoint x: 498, endPoint y: 305, distance: 151.3
click at [499, 306] on input "Bullseye to 1.85mm Cable, Plug" at bounding box center [654, 303] width 321 height 25
click at [644, 305] on input "Bullseye to 1.85mm Cable, Plug" at bounding box center [654, 303] width 321 height 25
drag, startPoint x: 641, startPoint y: 308, endPoint x: 467, endPoint y: 308, distance: 174.4
click at [468, 310] on div "8544.20.0000 HTS/Tariff Code Obtain HTS from vendor if product is purchased. 10…" at bounding box center [478, 363] width 725 height 149
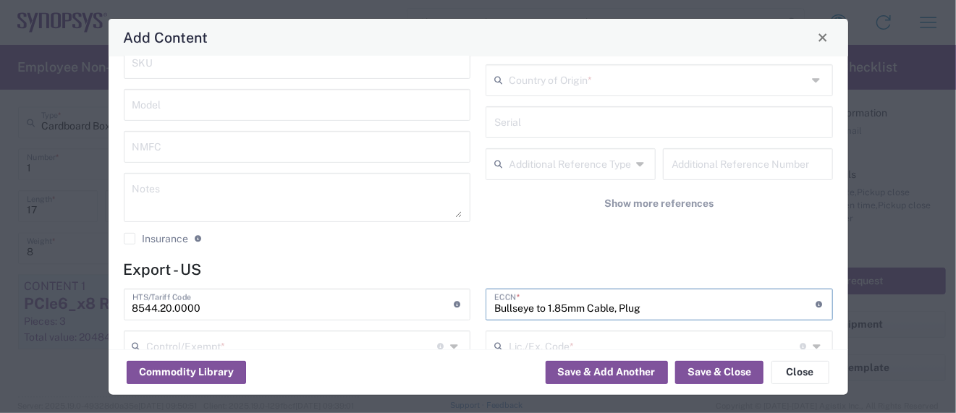
paste input "EAR99/NLR"
type input "EAR99/NLR"
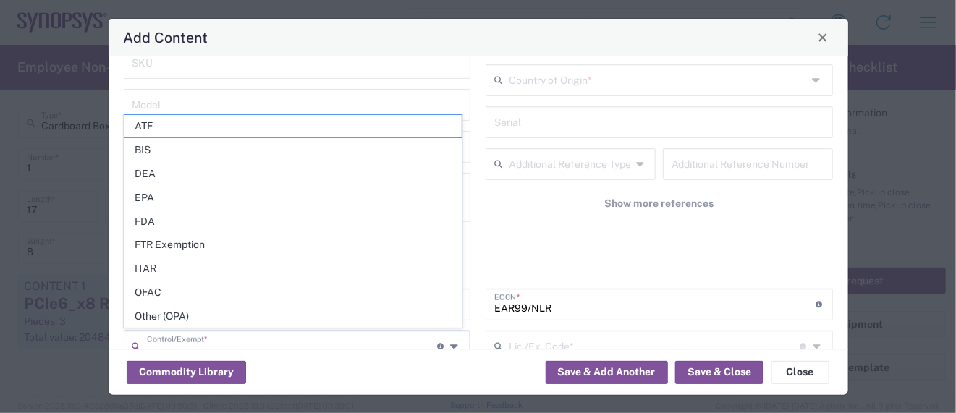
click at [213, 340] on input "text" at bounding box center [292, 345] width 291 height 25
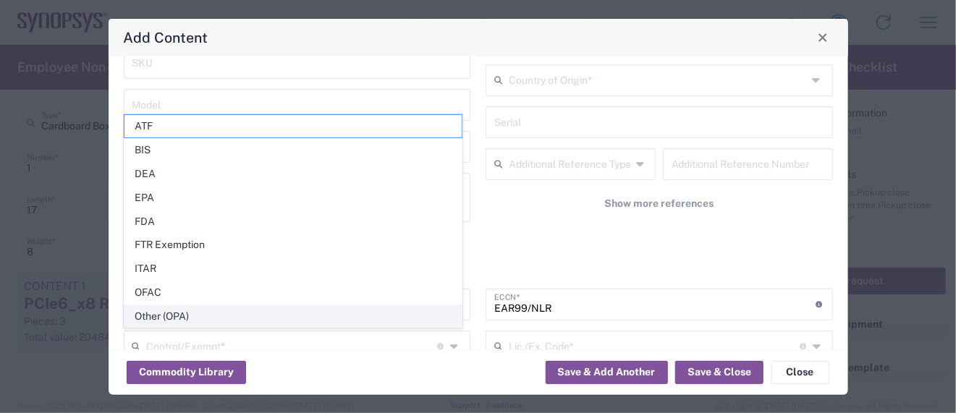
click at [183, 310] on span "Other (OPA)" at bounding box center [292, 316] width 337 height 22
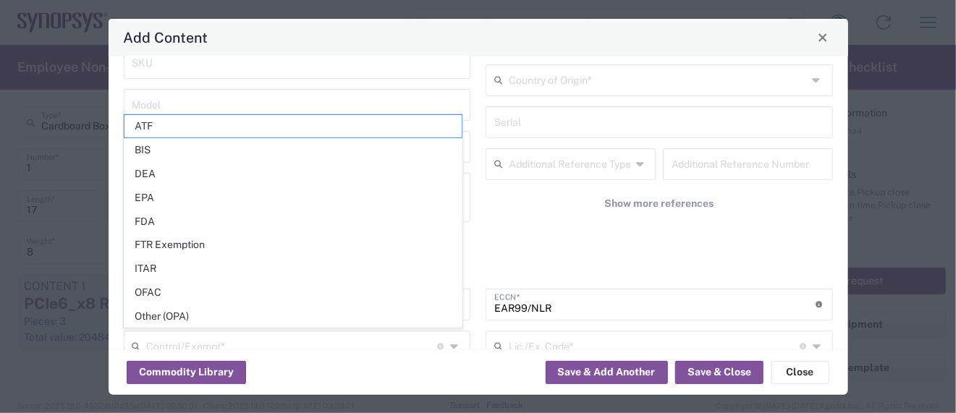
type input "Other (OPA)"
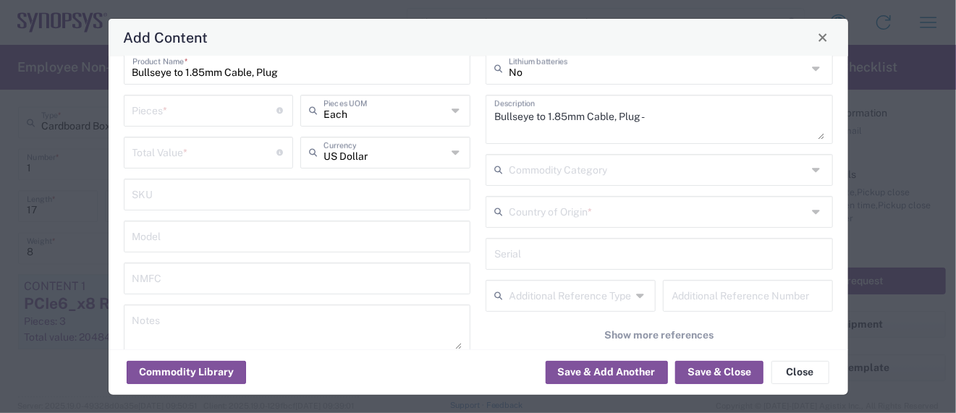
scroll to position [0, 0]
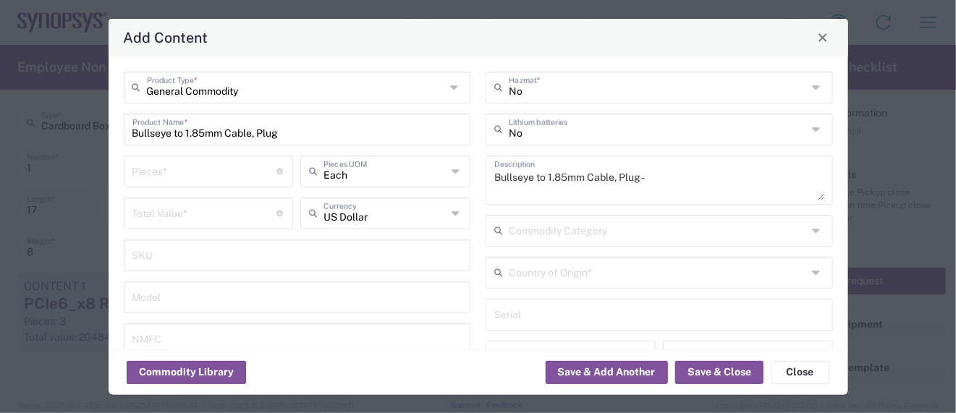
click at [166, 171] on input "number" at bounding box center [204, 170] width 145 height 25
type input "1"
click at [164, 219] on input "number" at bounding box center [204, 212] width 145 height 25
type input "105.13"
drag, startPoint x: 141, startPoint y: 182, endPoint x: 100, endPoint y: 182, distance: 41.3
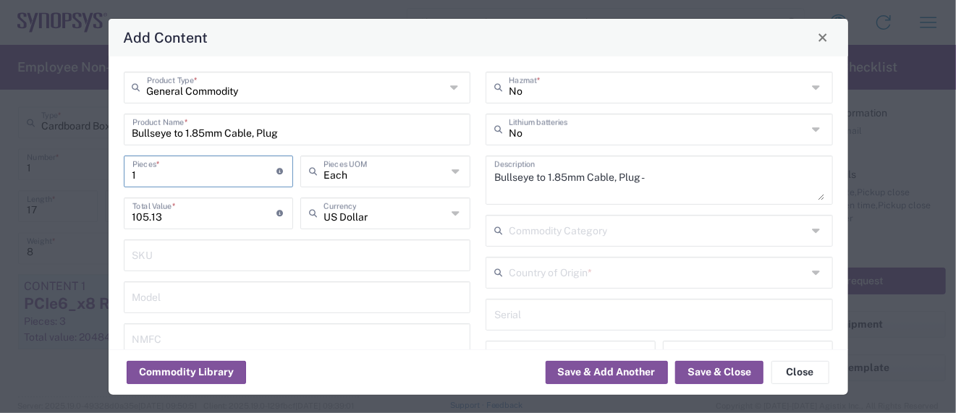
click at [100, 182] on div "Add Content General Commodity Product Type * Bullseye to 1.85mm Cable, Plug Pro…" at bounding box center [478, 206] width 956 height 413
type input "6"
type input "630.78"
type input "6"
click at [707, 373] on button "Save & Close" at bounding box center [719, 372] width 88 height 23
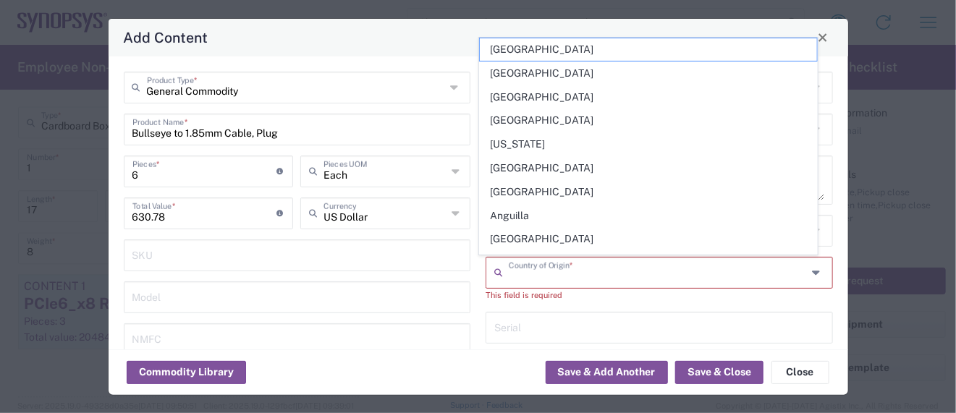
click at [616, 266] on input "text" at bounding box center [658, 271] width 299 height 25
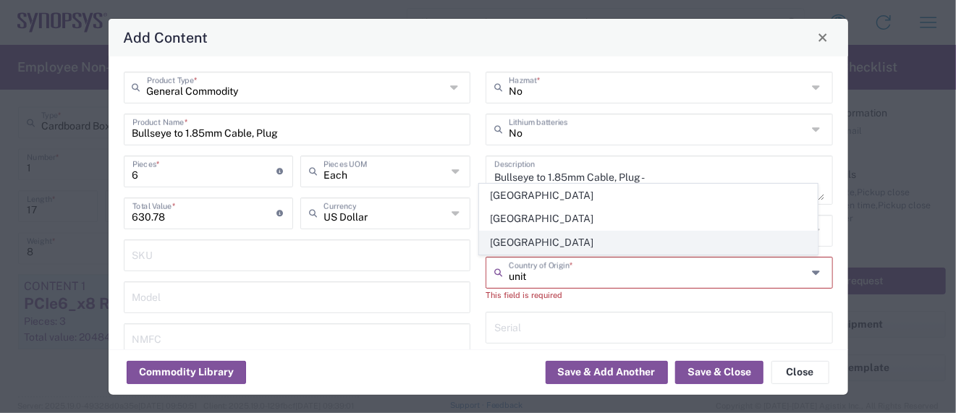
click at [544, 242] on span "[GEOGRAPHIC_DATA]" at bounding box center [648, 243] width 337 height 22
type input "[GEOGRAPHIC_DATA]"
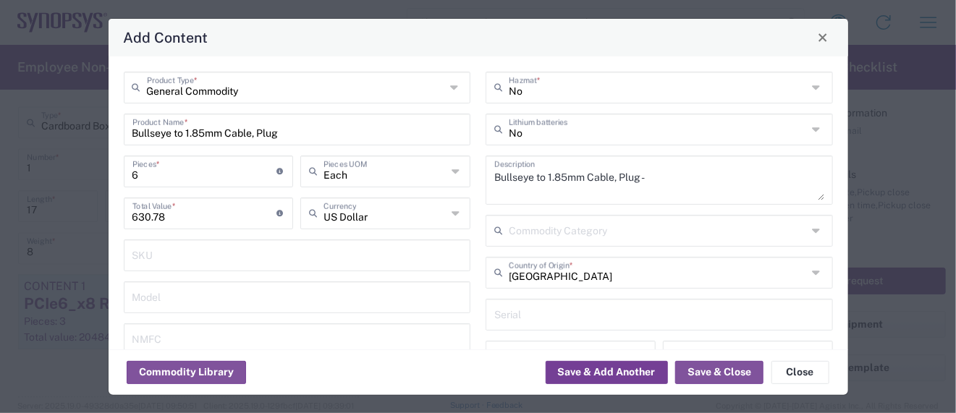
click at [617, 369] on button "Save & Add Another" at bounding box center [607, 372] width 122 height 23
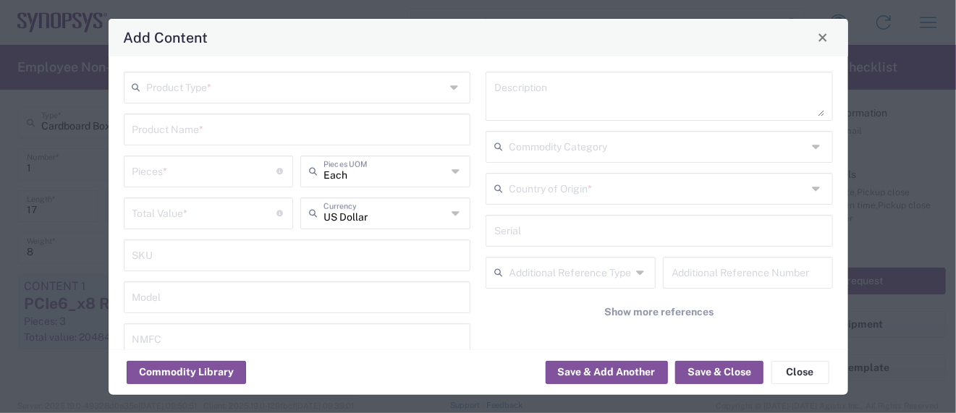
click at [228, 88] on input "text" at bounding box center [296, 86] width 299 height 25
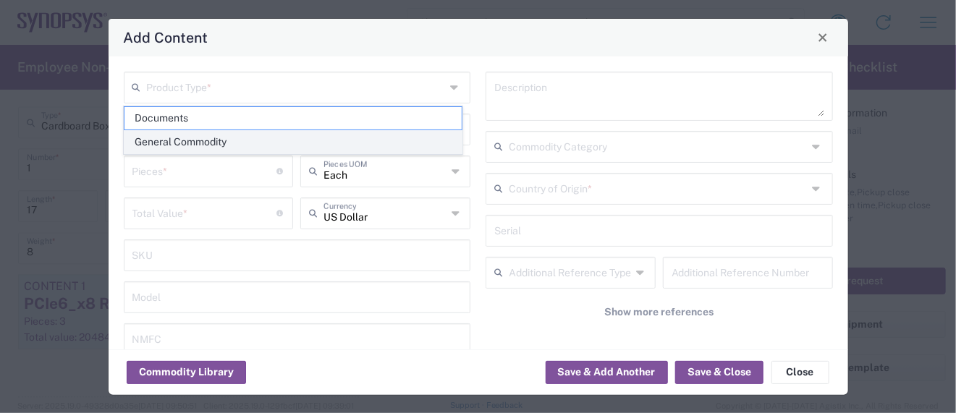
click at [188, 140] on span "General Commodity" at bounding box center [292, 142] width 337 height 22
type input "General Commodity"
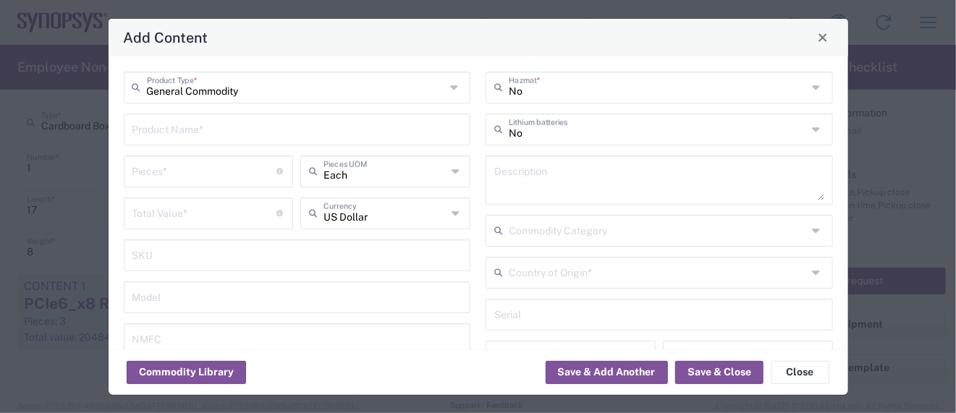
click at [185, 129] on input "text" at bounding box center [297, 128] width 330 height 25
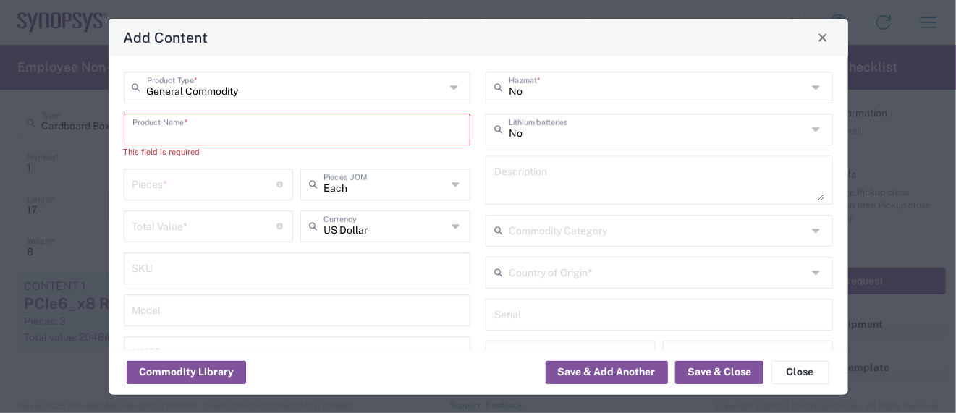
click at [158, 127] on input "text" at bounding box center [297, 128] width 330 height 25
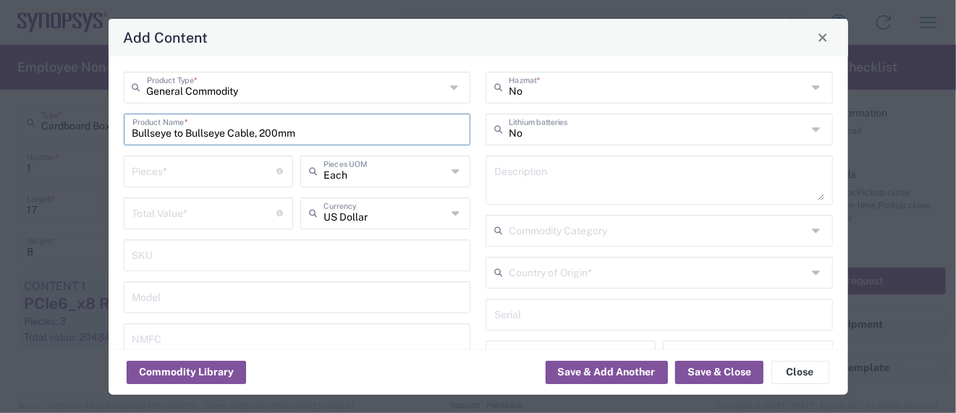
drag, startPoint x: 290, startPoint y: 133, endPoint x: 12, endPoint y: 93, distance: 281.6
click at [12, 93] on div "Add Content General Commodity Product Type * Bullseye to Bullseye Cable, 200mm …" at bounding box center [478, 206] width 956 height 413
type input "Bullseye to Bullseye Cable, 200mm"
click at [509, 174] on textarea at bounding box center [659, 180] width 330 height 41
paste textarea "Bullseye to Bullseye Cable, 200mm"
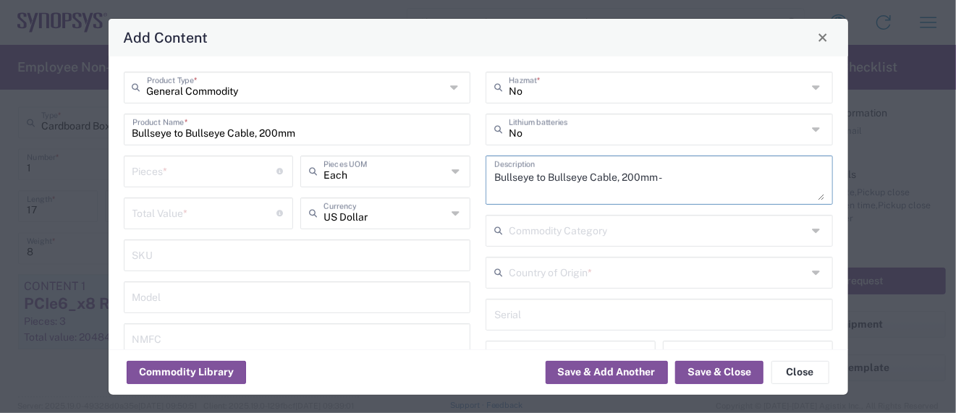
type textarea "Bullseye to Bullseye Cable, 200mm -"
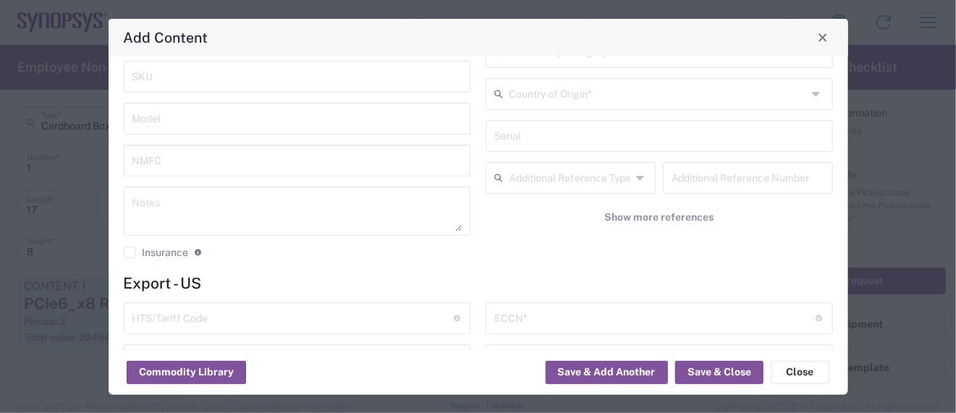
scroll to position [193, 0]
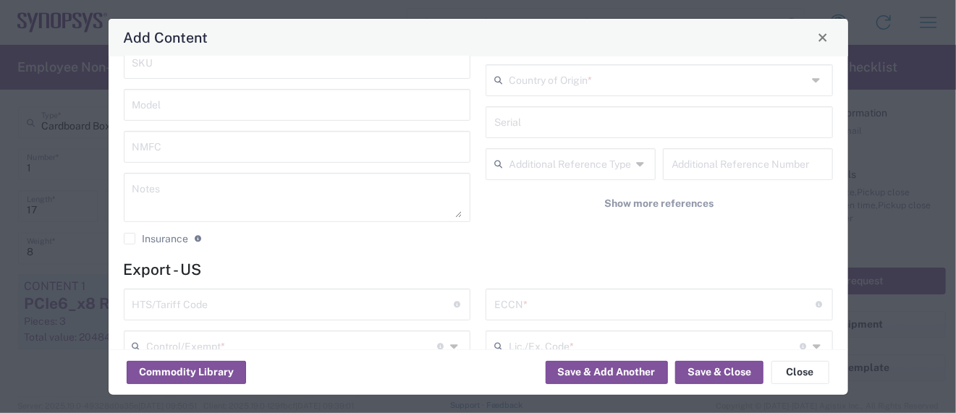
click at [211, 309] on input "text" at bounding box center [292, 303] width 321 height 25
paste input "8544.20.0000"
type input "8544.20.0000"
click at [516, 305] on input "text" at bounding box center [654, 303] width 321 height 25
paste input "EAR99/NLR"
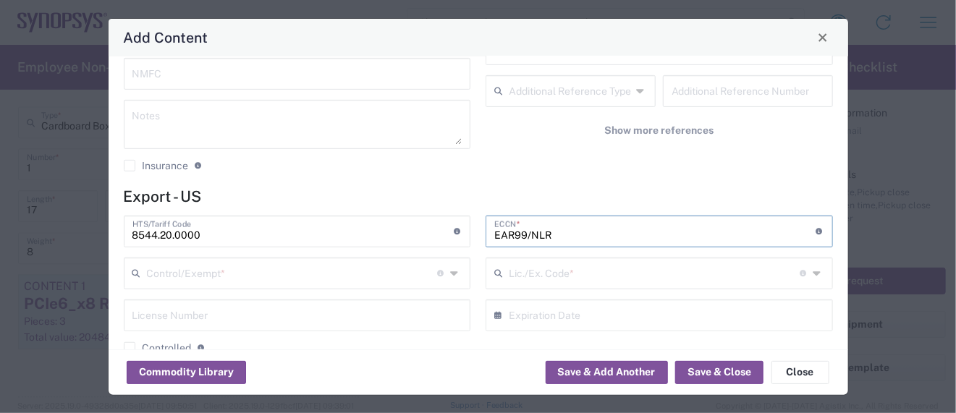
scroll to position [289, 0]
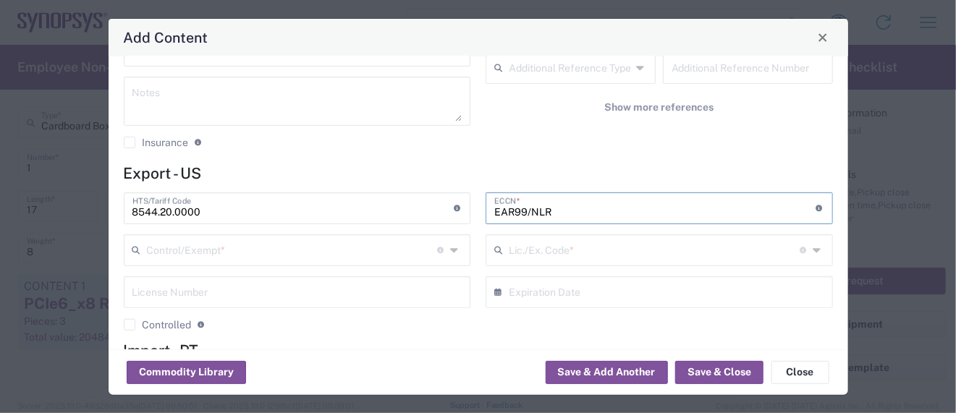
type input "EAR99/NLR"
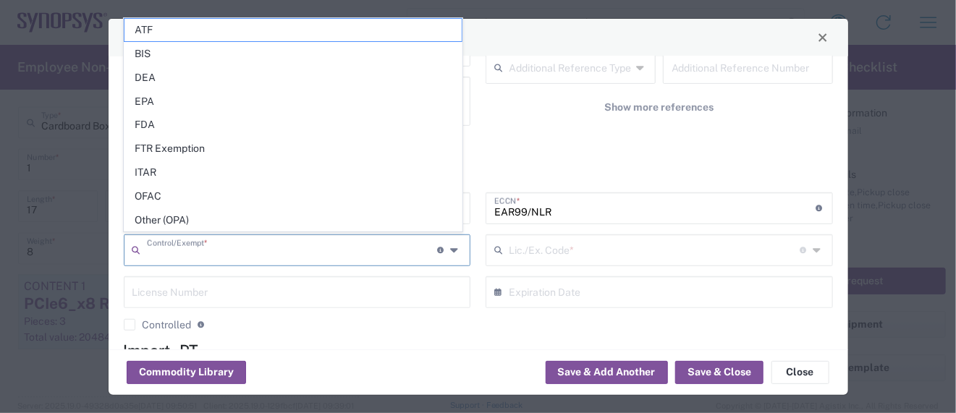
click at [204, 247] on input "text" at bounding box center [292, 249] width 291 height 25
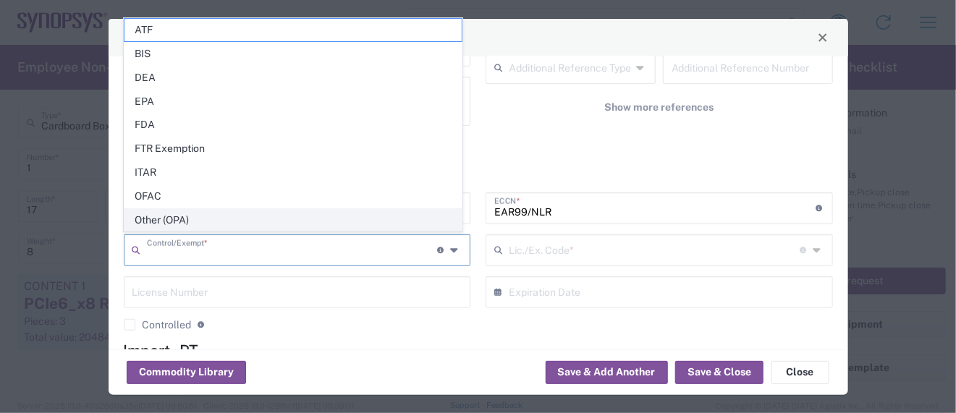
click at [186, 212] on span "Other (OPA)" at bounding box center [292, 220] width 337 height 22
type input "Other (OPA)"
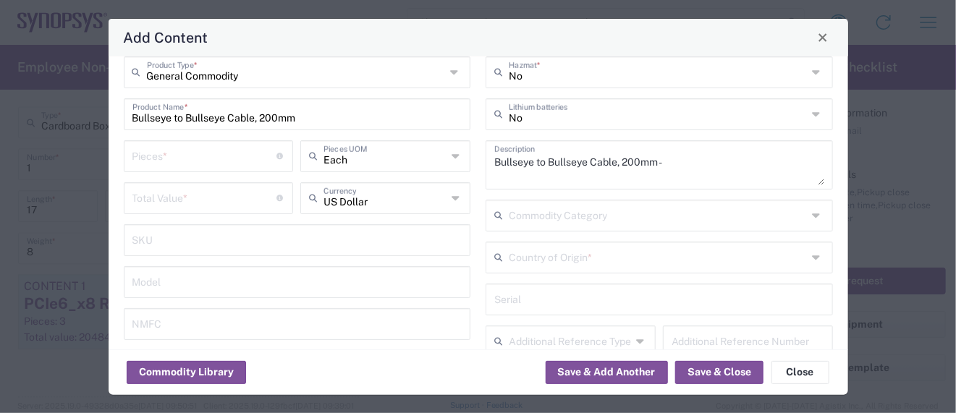
scroll to position [0, 0]
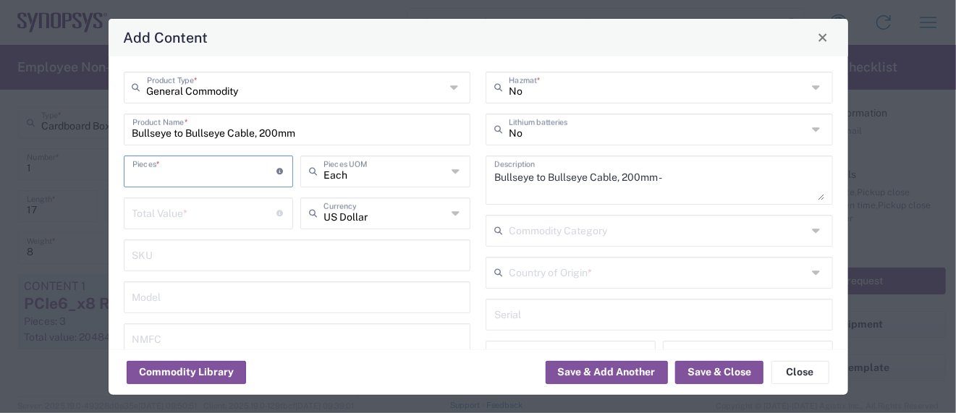
click at [178, 174] on input "number" at bounding box center [204, 170] width 145 height 25
type input "1"
click at [166, 208] on input "number" at bounding box center [204, 212] width 145 height 25
type input "112.50"
drag, startPoint x: 149, startPoint y: 181, endPoint x: 68, endPoint y: 180, distance: 81.1
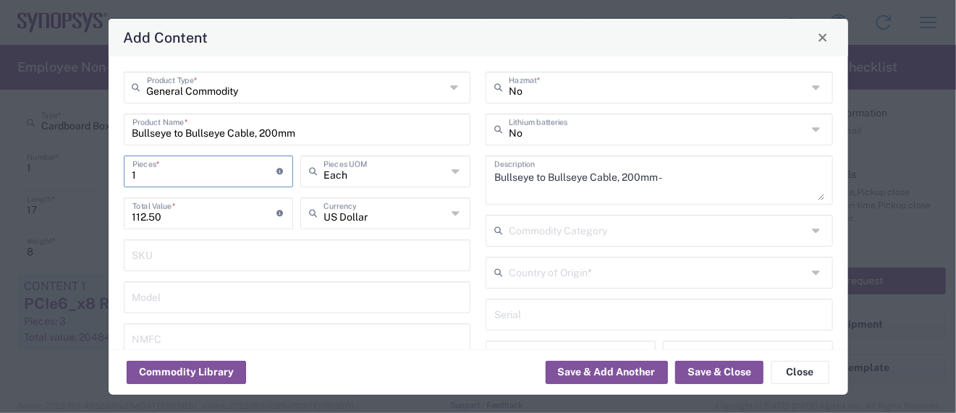
click at [69, 180] on div "Add Content General Commodity Product Type * Bullseye to Bullseye Cable, 200mm …" at bounding box center [478, 206] width 956 height 413
type input "6"
type input "675"
type input "6"
click at [547, 276] on input "text" at bounding box center [658, 271] width 299 height 25
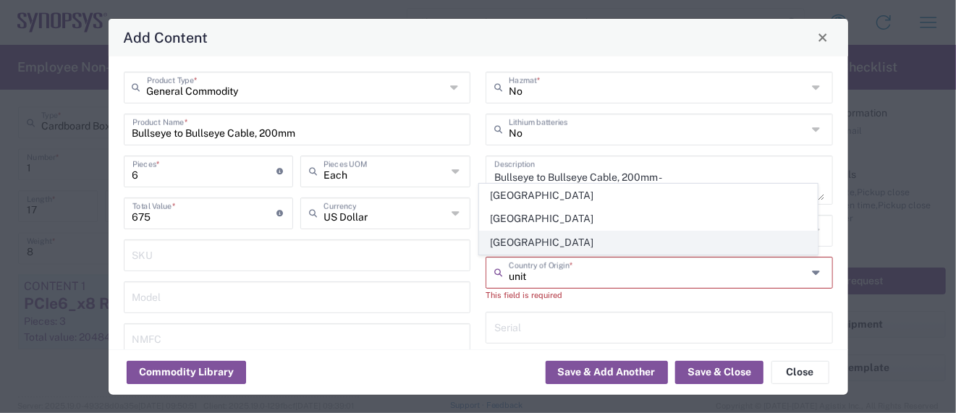
click at [539, 242] on span "[GEOGRAPHIC_DATA]" at bounding box center [648, 243] width 337 height 22
type input "[GEOGRAPHIC_DATA]"
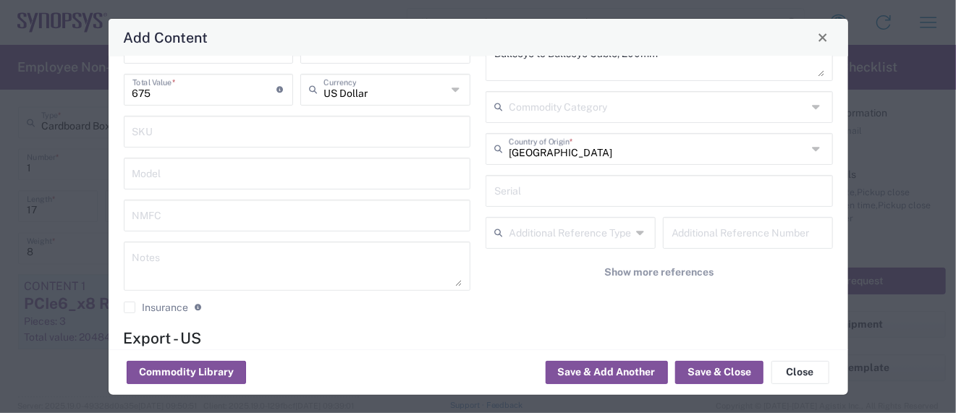
scroll to position [193, 0]
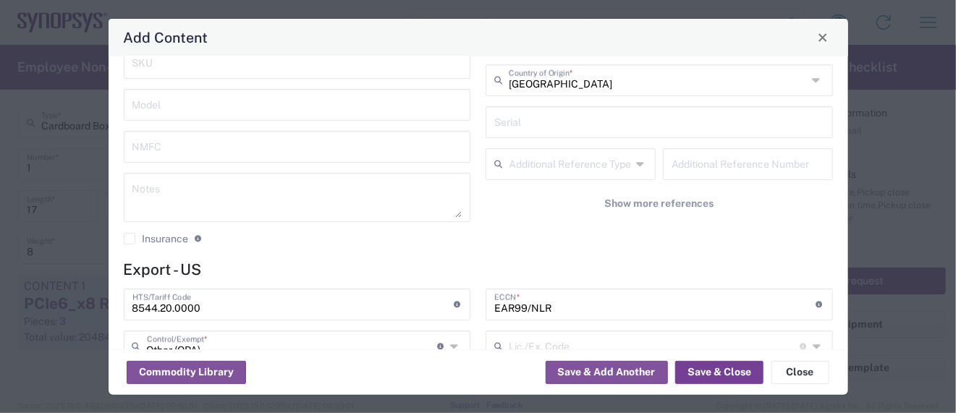
click at [734, 376] on button "Save & Close" at bounding box center [719, 372] width 88 height 23
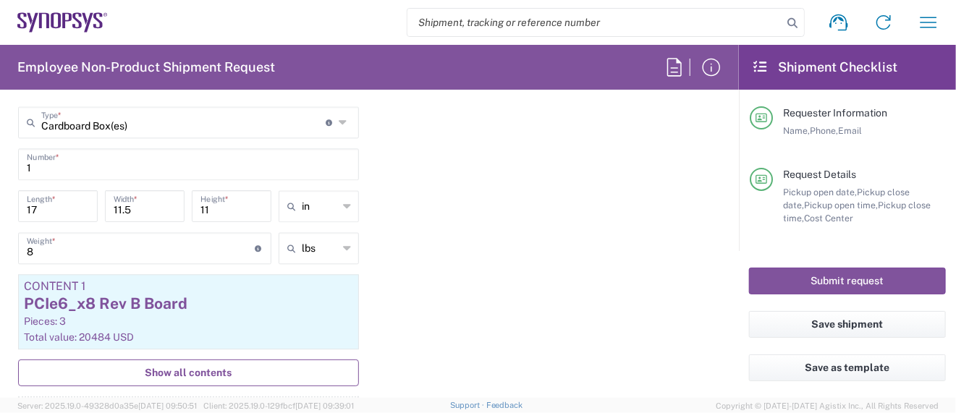
click at [210, 366] on span "Show all contents" at bounding box center [188, 373] width 87 height 14
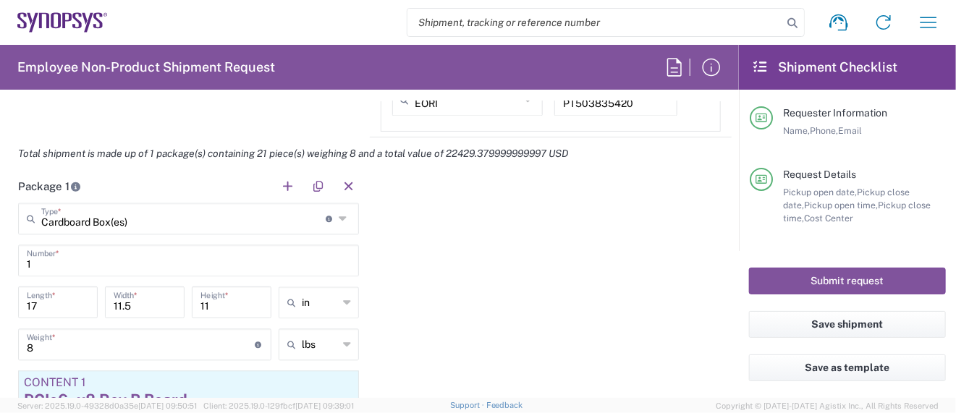
scroll to position [1351, 0]
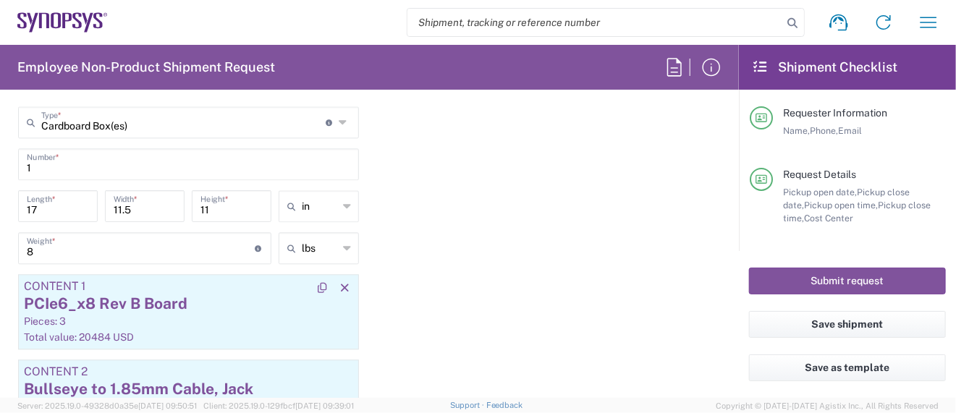
click at [163, 306] on div "PCIe6_x8 Rev B Board" at bounding box center [188, 304] width 329 height 22
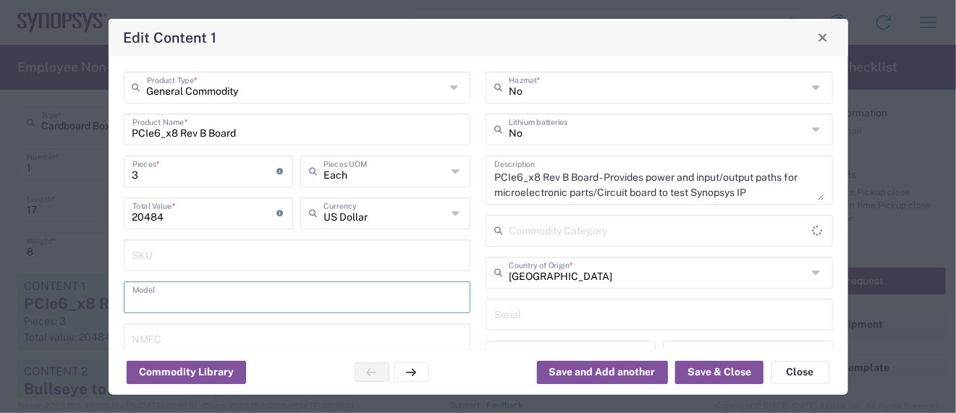
click at [163, 306] on input "text" at bounding box center [297, 296] width 330 height 25
type input "Other (OPA)"
click at [210, 131] on input "PCIe6_x8 Rev B Board" at bounding box center [297, 128] width 330 height 25
click at [250, 130] on input "PCIe6_x8 Rev B Board" at bounding box center [297, 128] width 330 height 25
type input "PCIe6_x8 Rev B Board w/ socket"
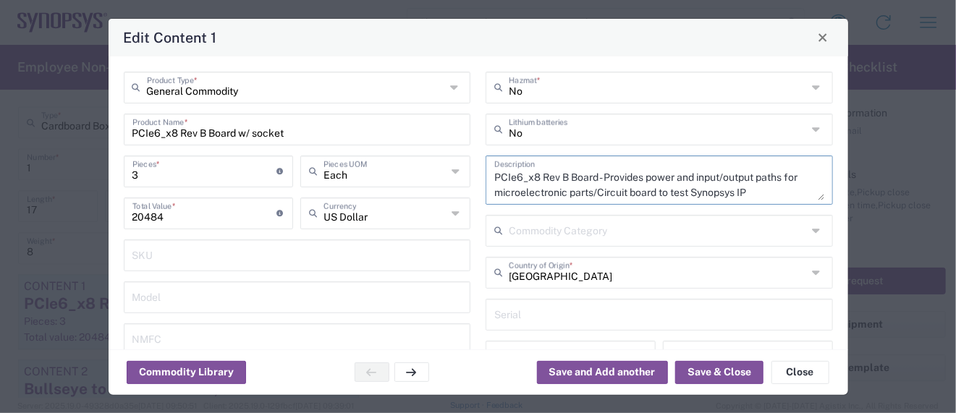
drag, startPoint x: 594, startPoint y: 175, endPoint x: 630, endPoint y: 161, distance: 39.4
click at [594, 174] on textarea "PCIe6_x8 Rev B Board - Provides power and input/output paths for microelectroni…" at bounding box center [659, 180] width 330 height 41
type textarea "PCIe6_x8 Rev B Board w/ socket: Provides power and input/output paths for micro…"
click at [704, 370] on button "Save & Close" at bounding box center [719, 372] width 88 height 23
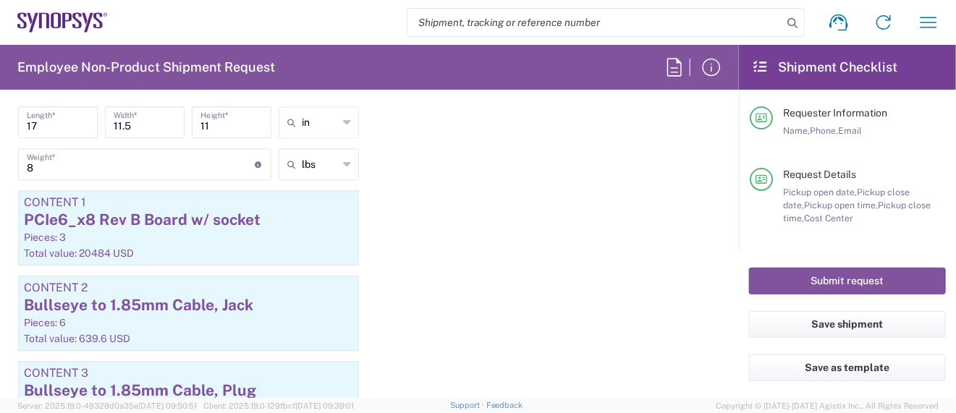
scroll to position [1447, 0]
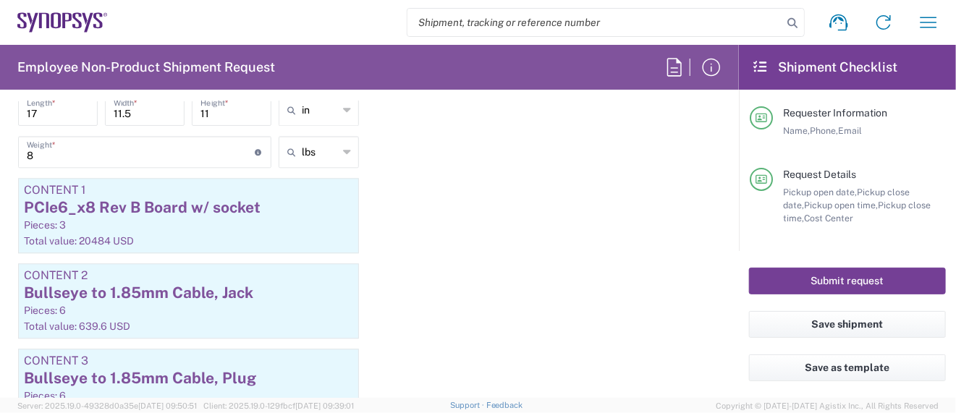
click at [804, 279] on button "Submit request" at bounding box center [847, 281] width 197 height 27
